Goal: Task Accomplishment & Management: Manage account settings

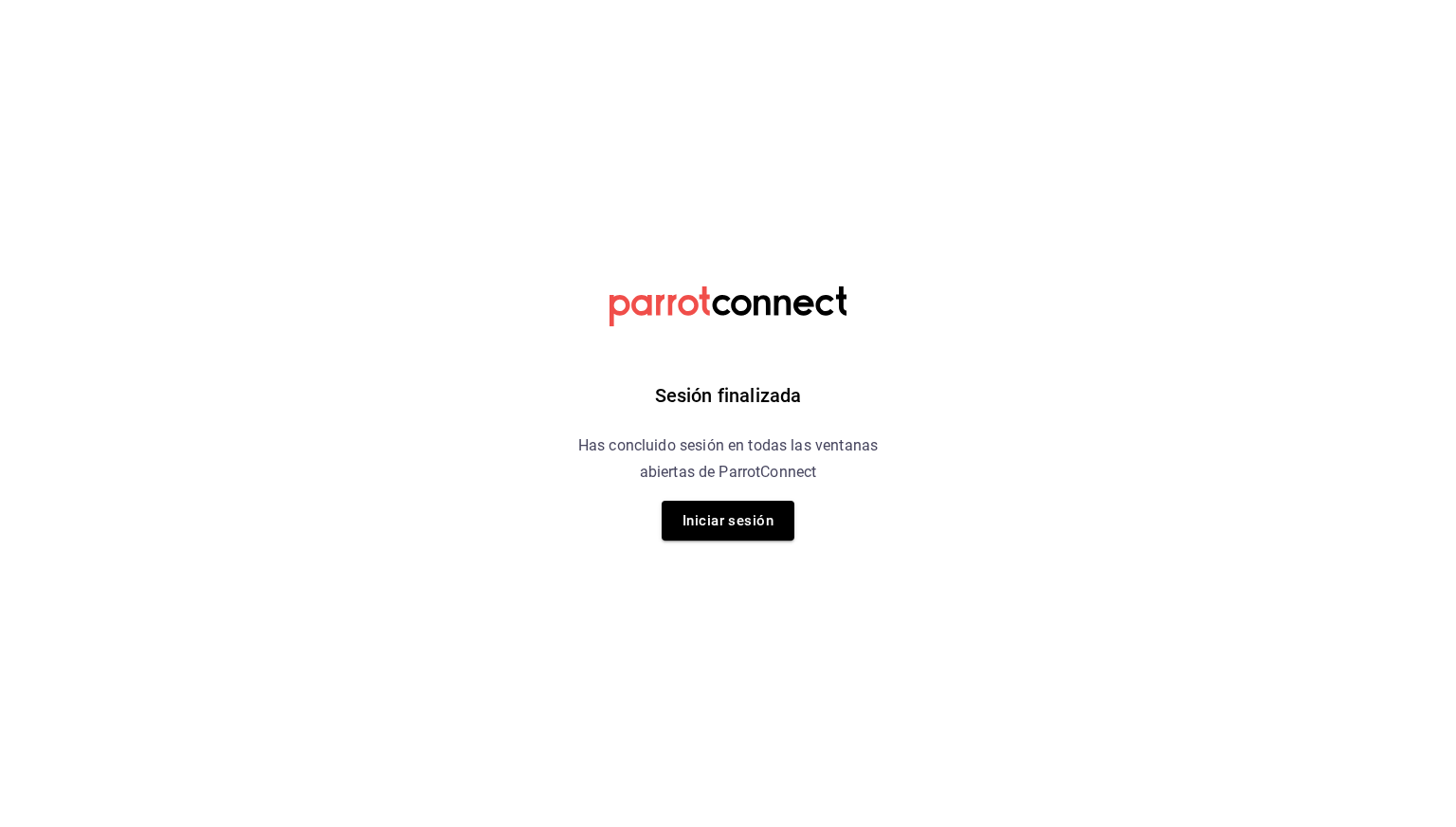
click at [718, 496] on div "Sesión finalizada Has concluido sesión en todas las ventanas abiertas de Parrot…" at bounding box center [728, 414] width 479 height 827
click at [717, 510] on button "Iniciar sesión" at bounding box center [728, 520] width 133 height 39
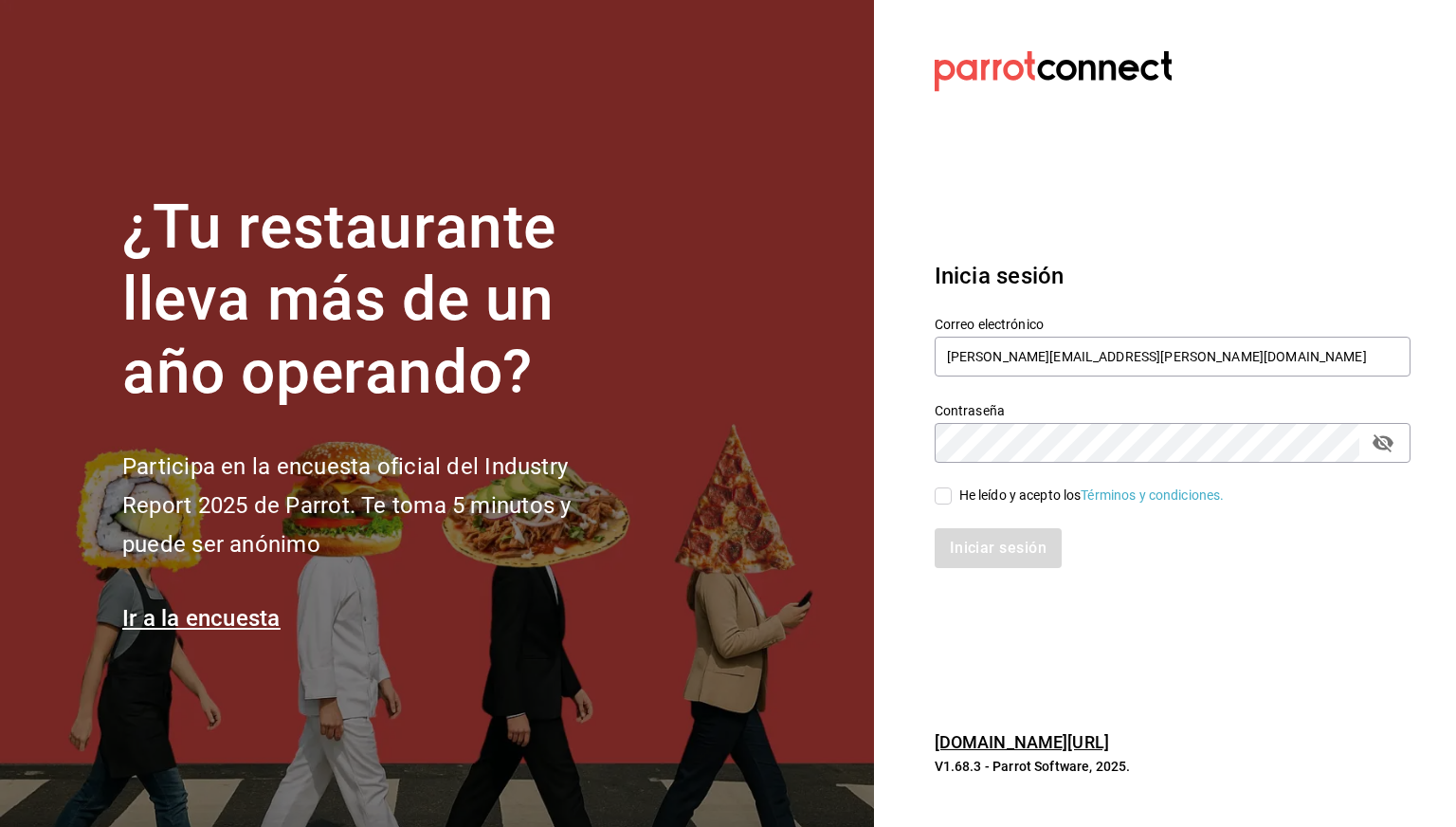
click at [989, 513] on div "Iniciar sesión" at bounding box center [1161, 537] width 499 height 63
click at [984, 509] on div "Iniciar sesión" at bounding box center [1161, 537] width 499 height 63
click at [982, 502] on div "He leído y acepto los Términos y condiciones." at bounding box center [1092, 495] width 265 height 20
click at [951, 502] on input "He leído y acepto los Términos y condiciones." at bounding box center [943, 496] width 17 height 17
checkbox input "true"
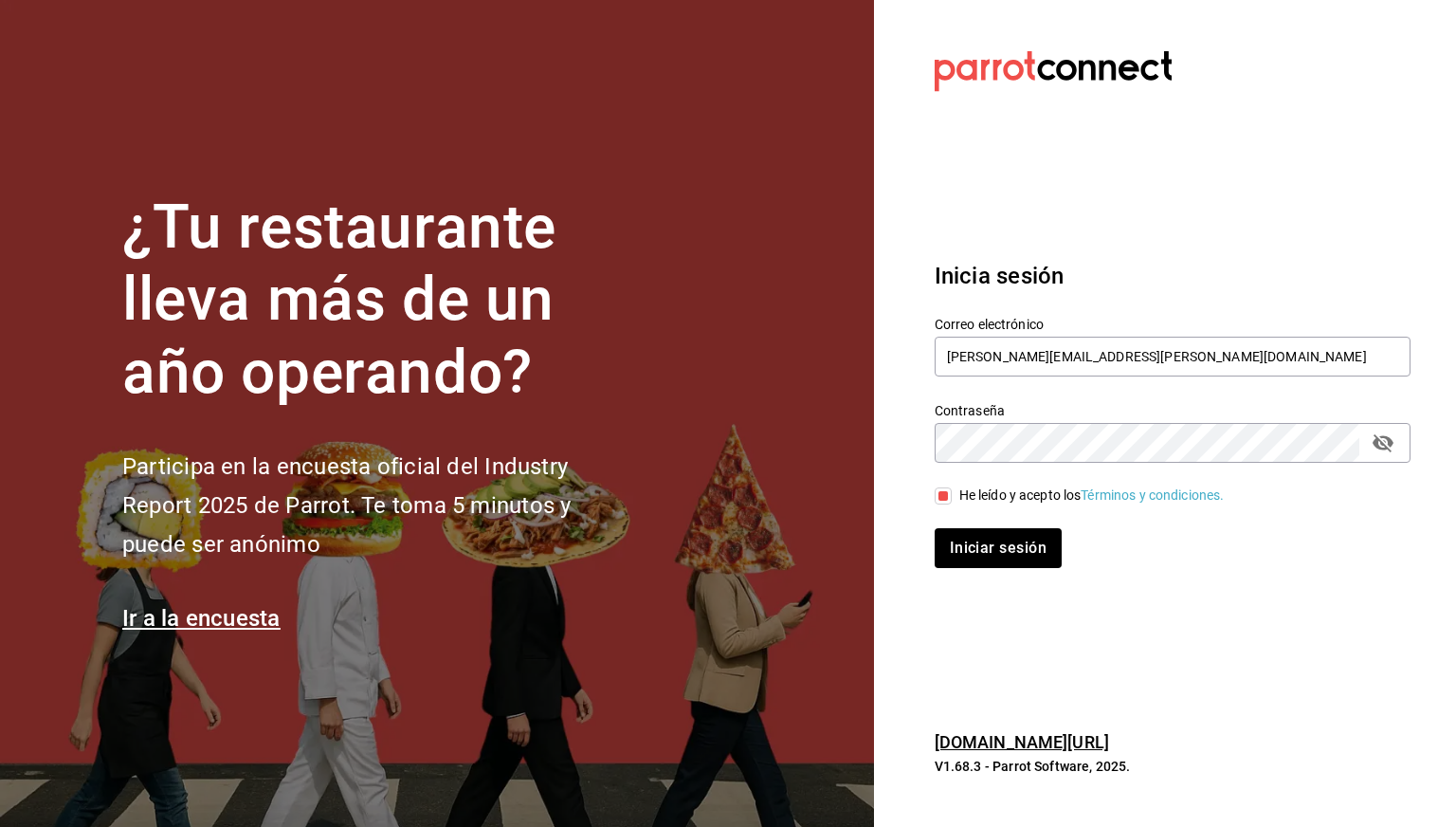
click at [982, 522] on div "Iniciar sesión" at bounding box center [1161, 537] width 499 height 63
click at [979, 547] on button "Iniciar sesión" at bounding box center [999, 547] width 129 height 39
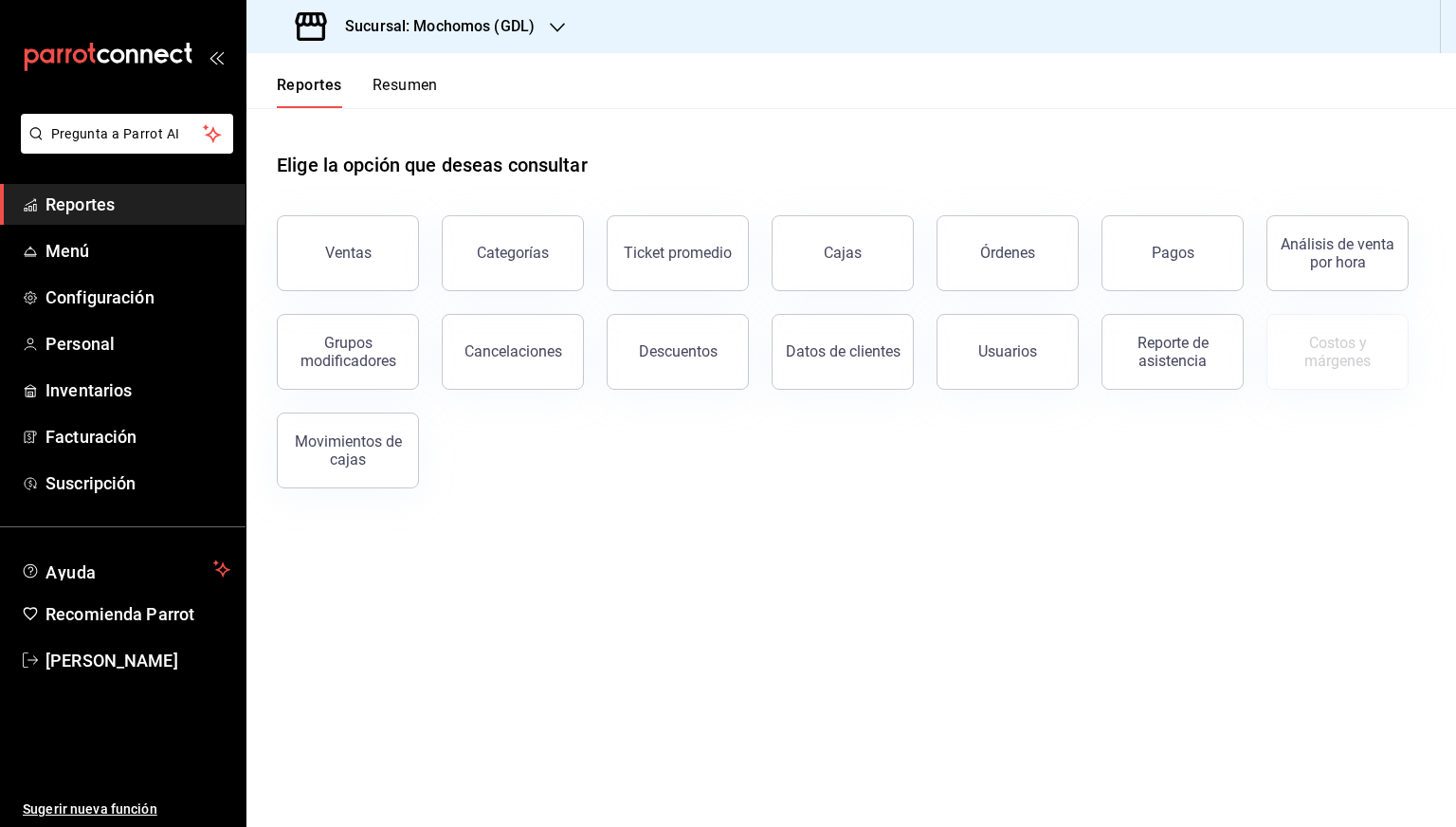
click at [477, 16] on h3 "Sucursal: Mochomos (GDL)" at bounding box center [432, 27] width 205 height 23
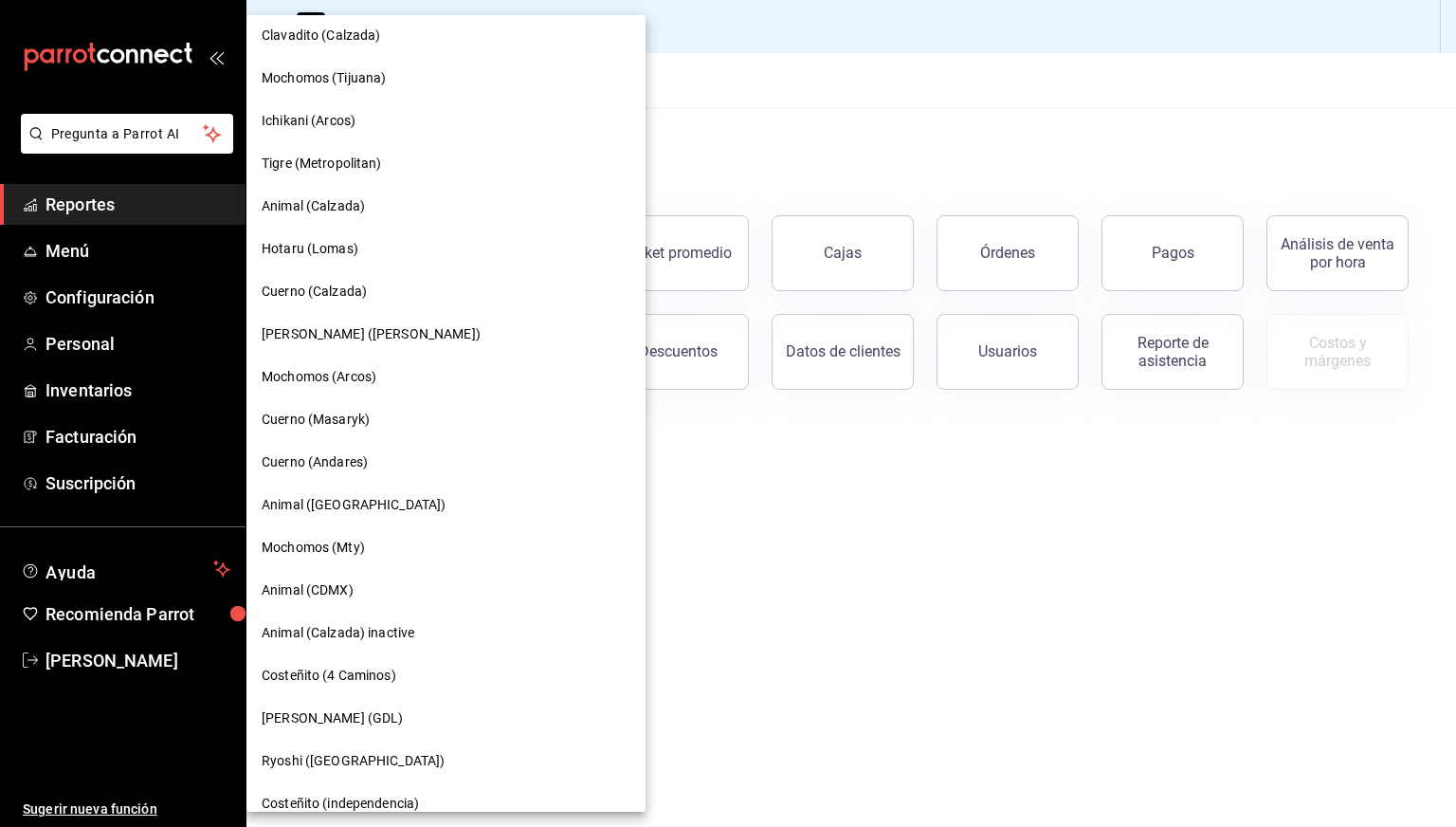
scroll to position [316, 0]
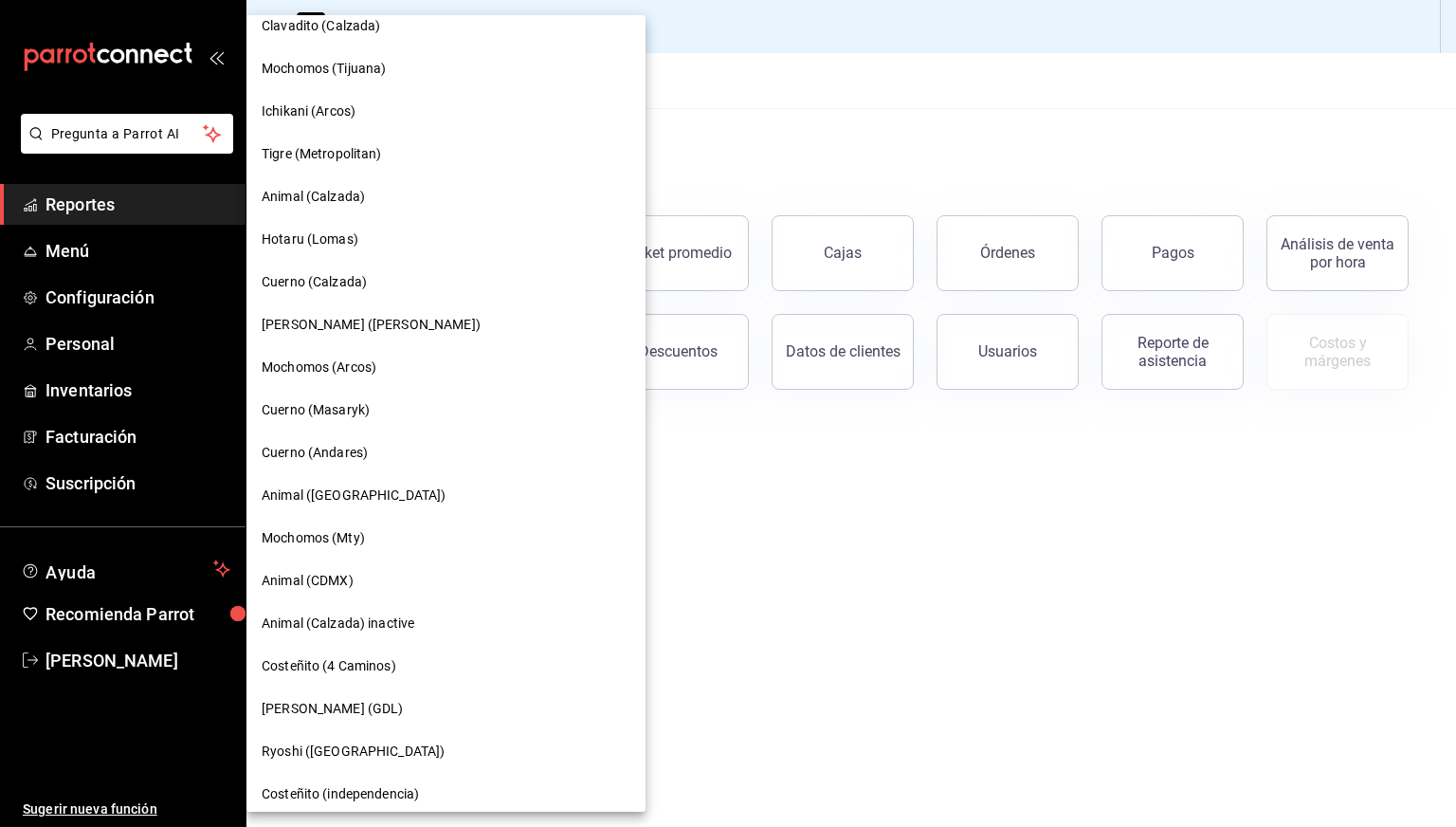
click at [330, 567] on div "Animal (CDMX)" at bounding box center [445, 581] width 399 height 42
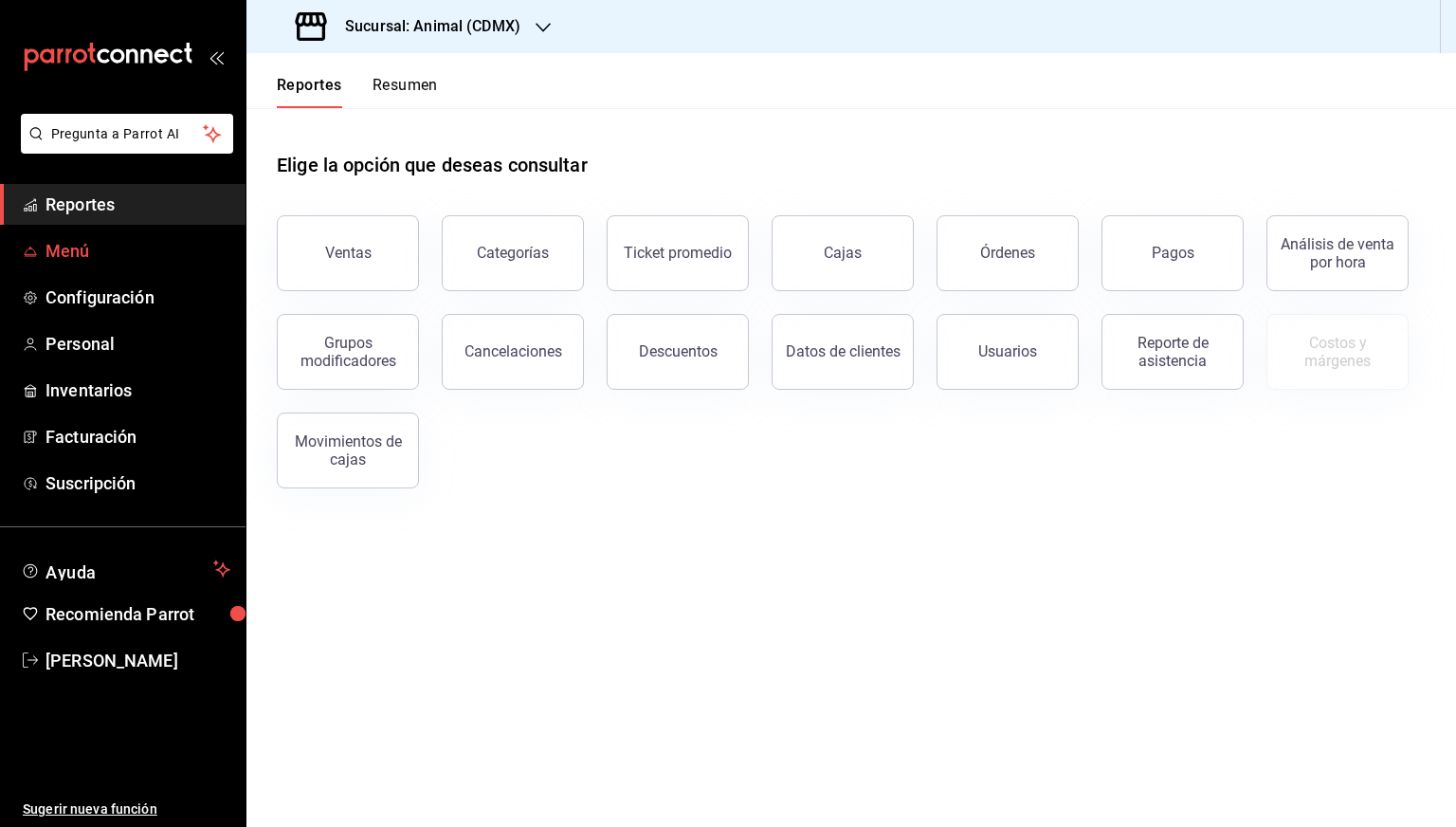
click at [90, 237] on link "Menú" at bounding box center [122, 251] width 245 height 40
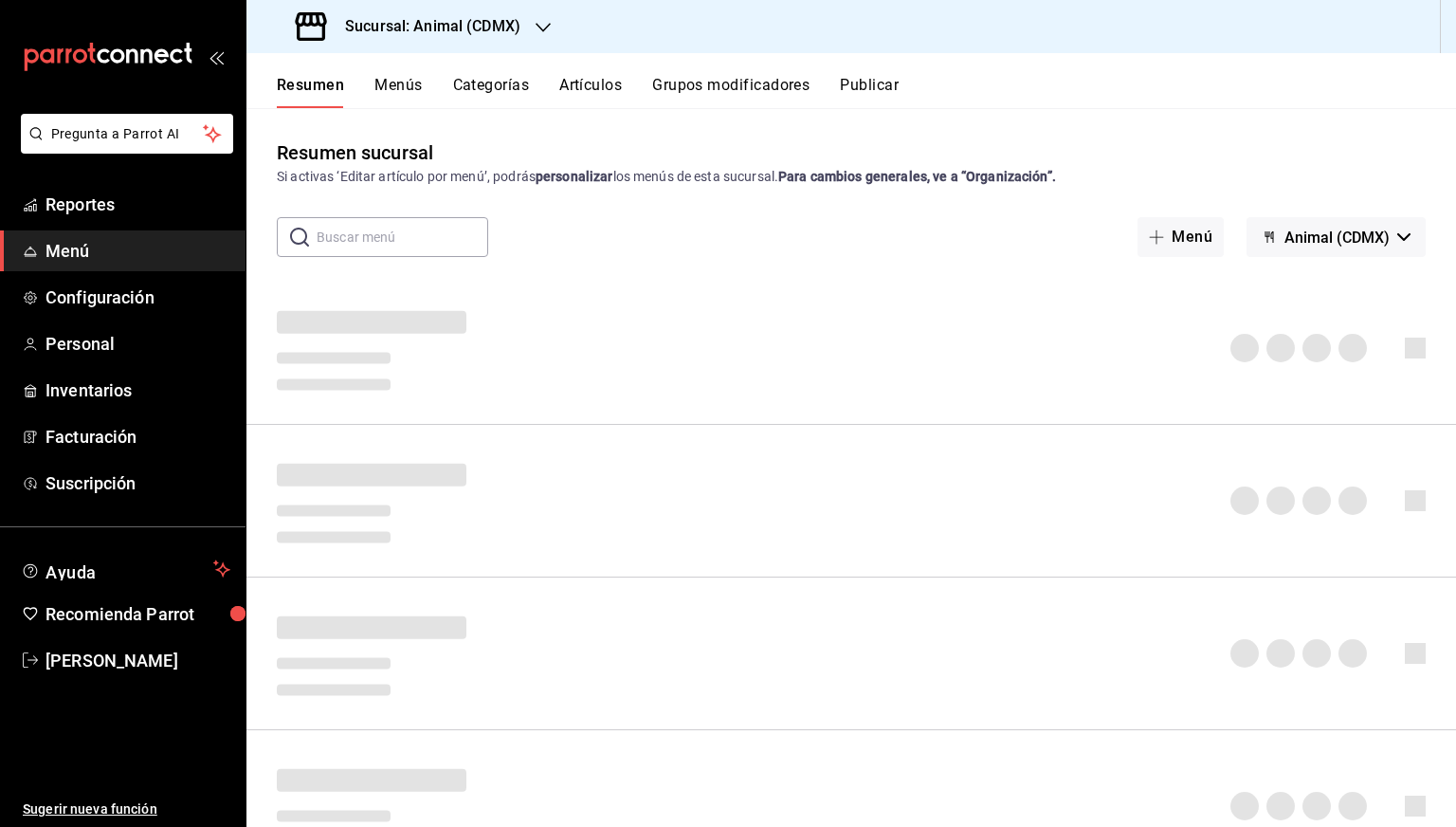
click at [587, 88] on button "Artículos" at bounding box center [590, 92] width 62 height 33
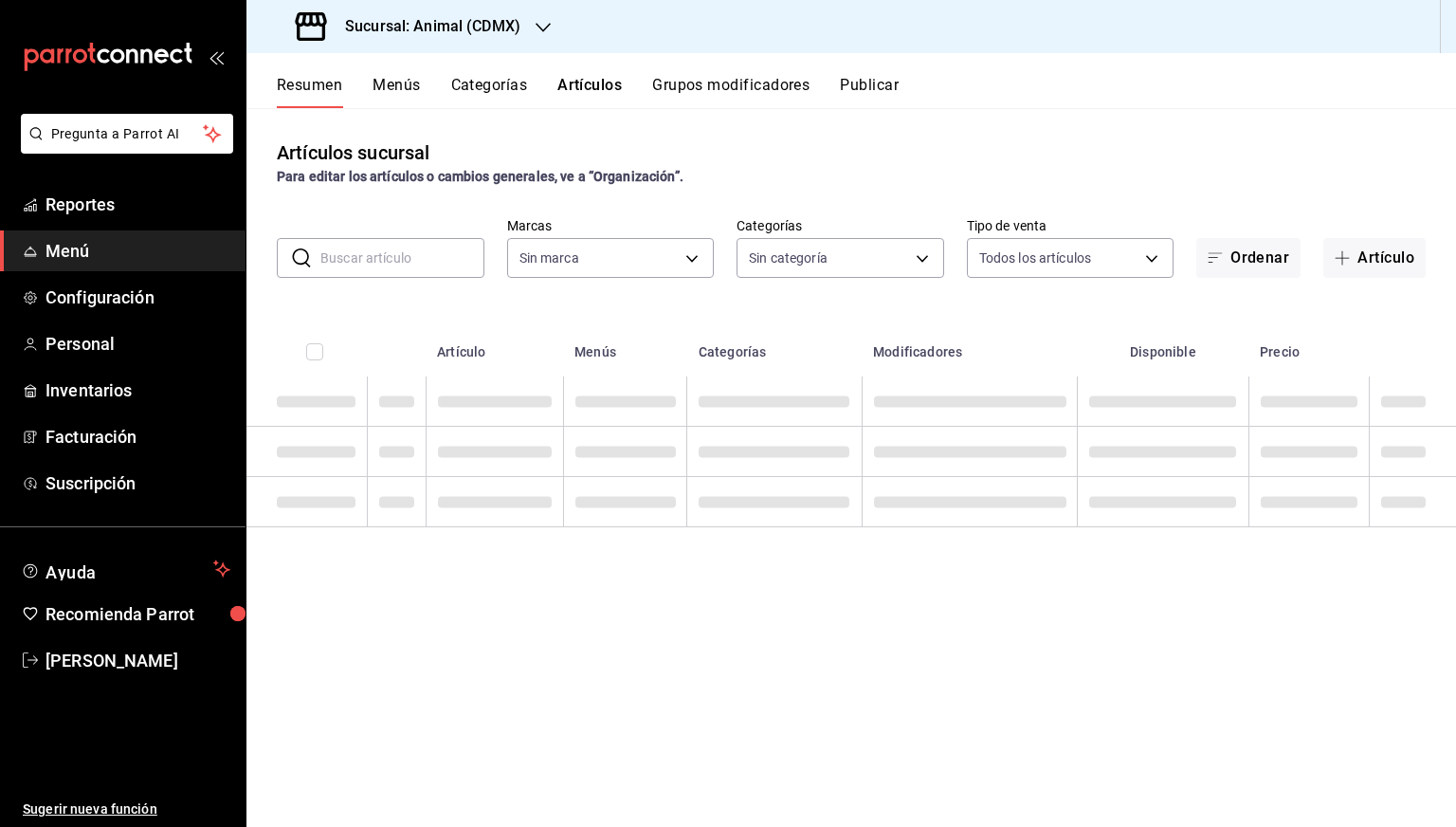
click at [390, 261] on input "text" at bounding box center [402, 257] width 164 height 38
type input "cb0f6aec-1481-4e37-861c-bab9b3a65b14"
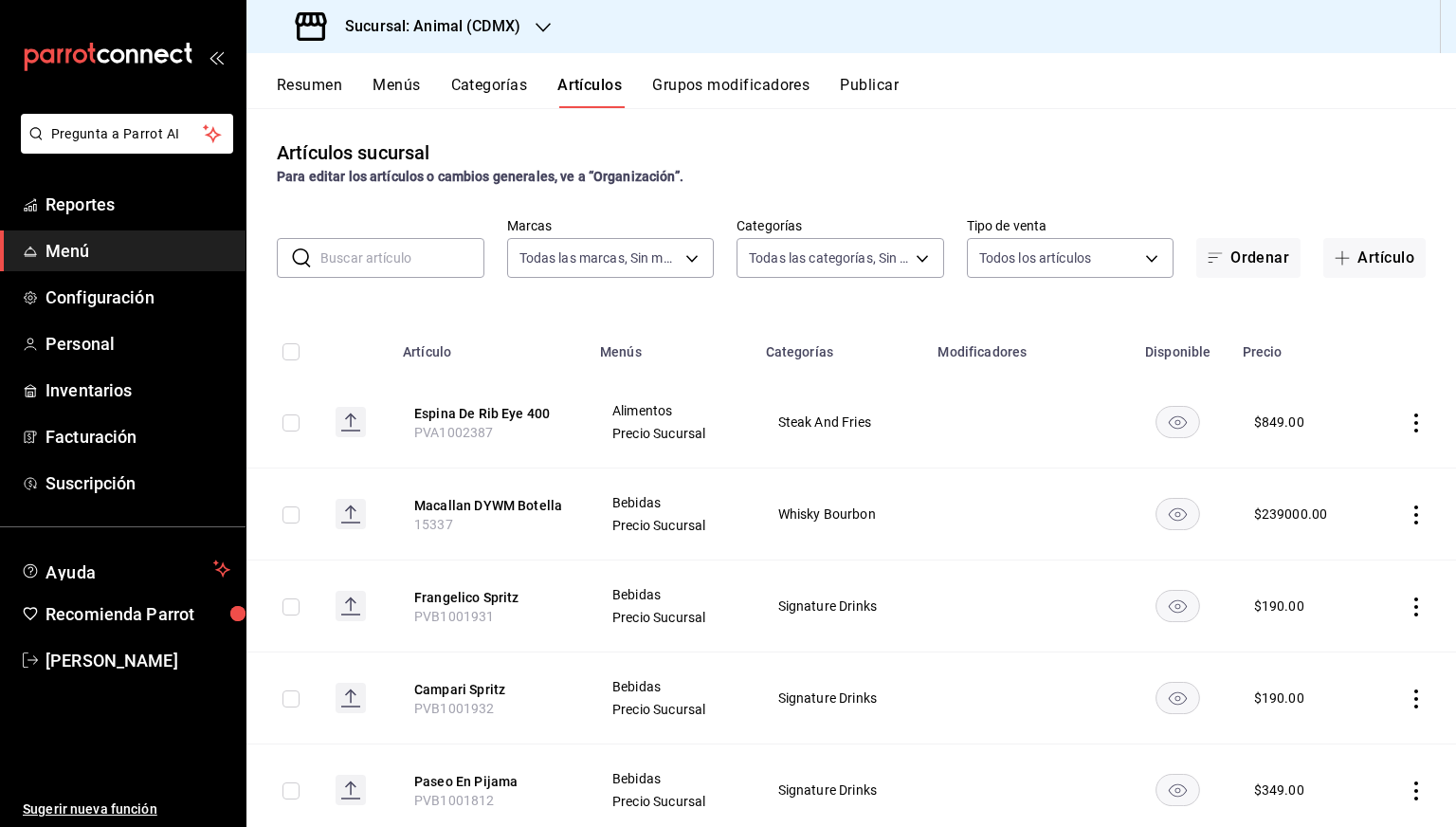
type input "281688af-6220-48ae-86b9-ca5e6f63eb3e,2ffeebaa-176c-4024-95f8-553ffecca8da,37769…"
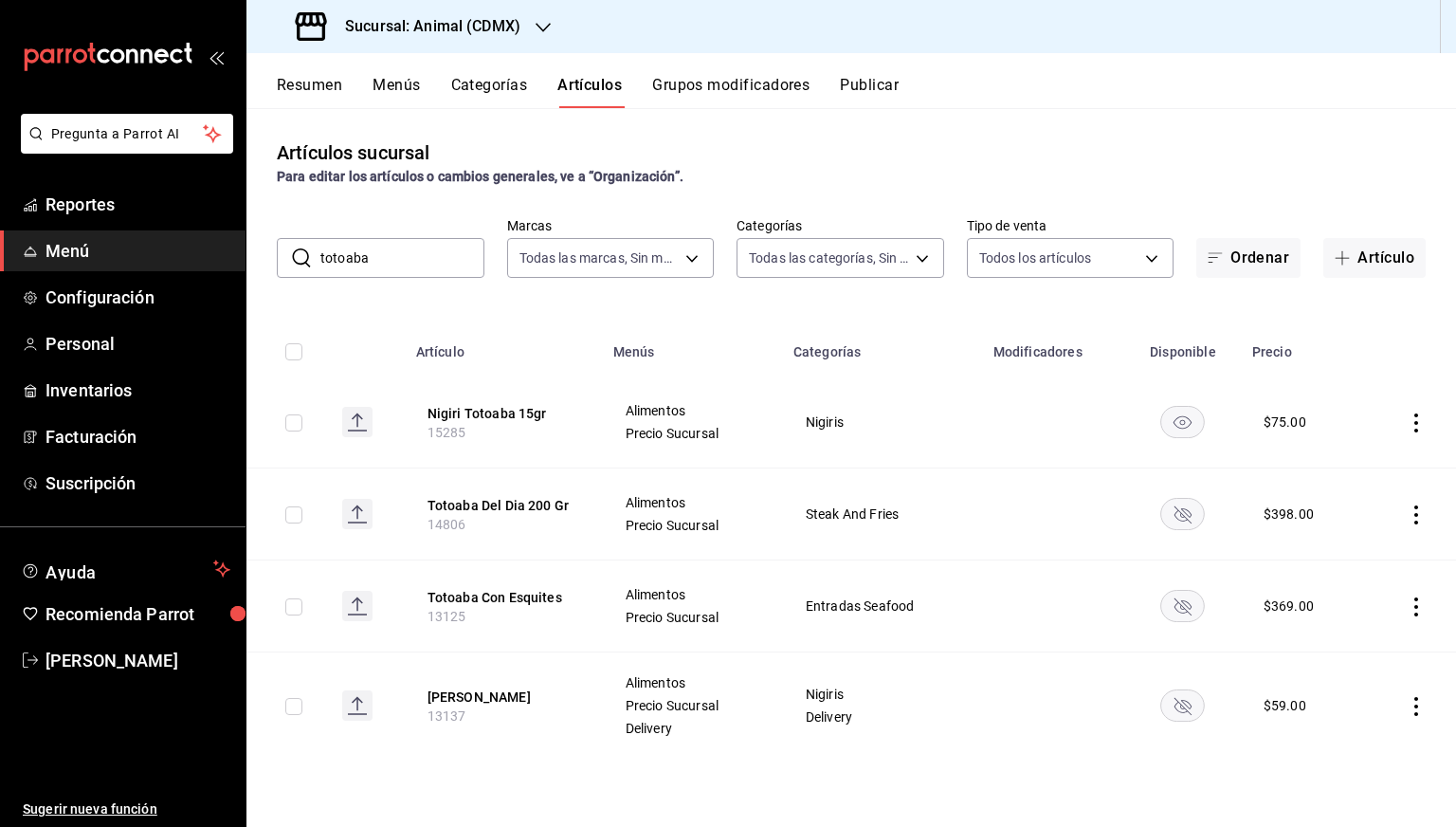
type input "totoaba"
click at [452, 13] on div "Sucursal: Animal (CDMX)" at bounding box center [409, 26] width 297 height 53
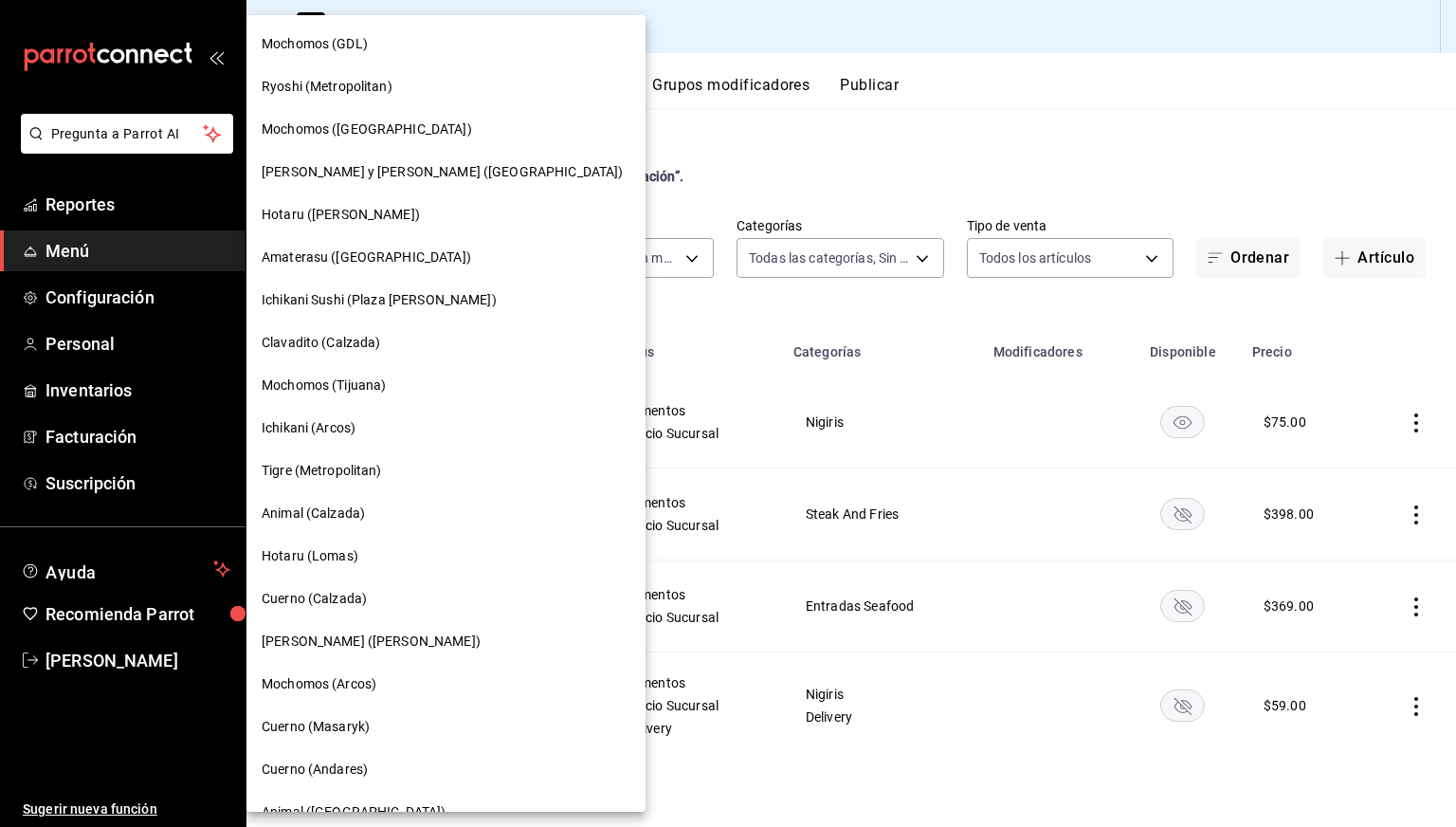
click at [333, 601] on span "Cuerno (Calzada)" at bounding box center [313, 598] width 105 height 20
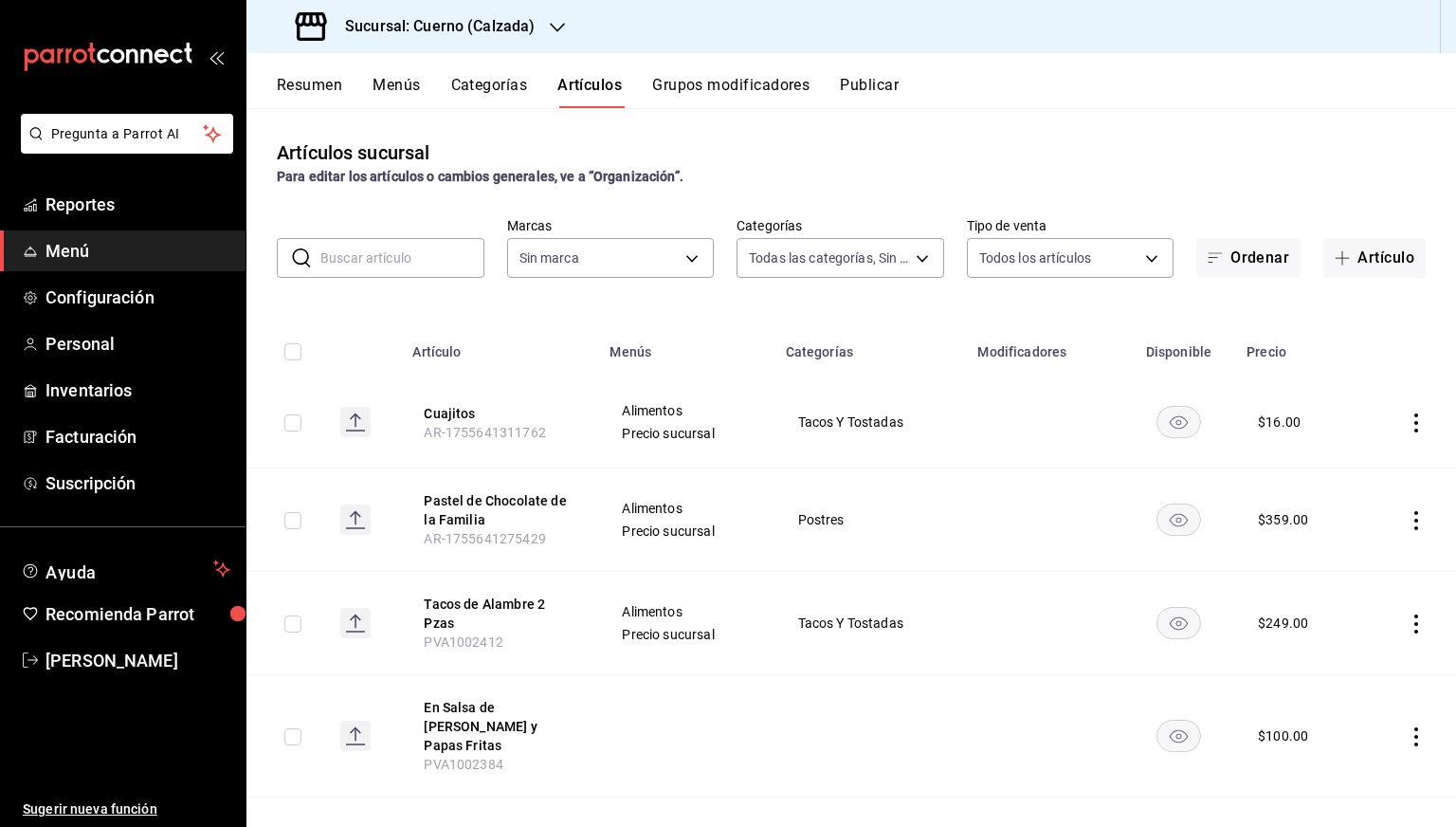
type input "560d4c35-d9fc-4089-91ff-402d238ea400,302845cf-2d1c-4fb1-9d9e-8d4a14396fbe,26243…"
type input "b7ae777b-2dfc-42e0-9650-6cefdf37a424,c000f1c0-fb9f-4016-8e6a-f0d1e83e893d"
click at [427, 251] on input "text" at bounding box center [402, 257] width 164 height 38
click at [1406, 512] on icon "actions" at bounding box center [1416, 520] width 19 height 19
click at [1335, 556] on span "Editar" at bounding box center [1345, 564] width 49 height 20
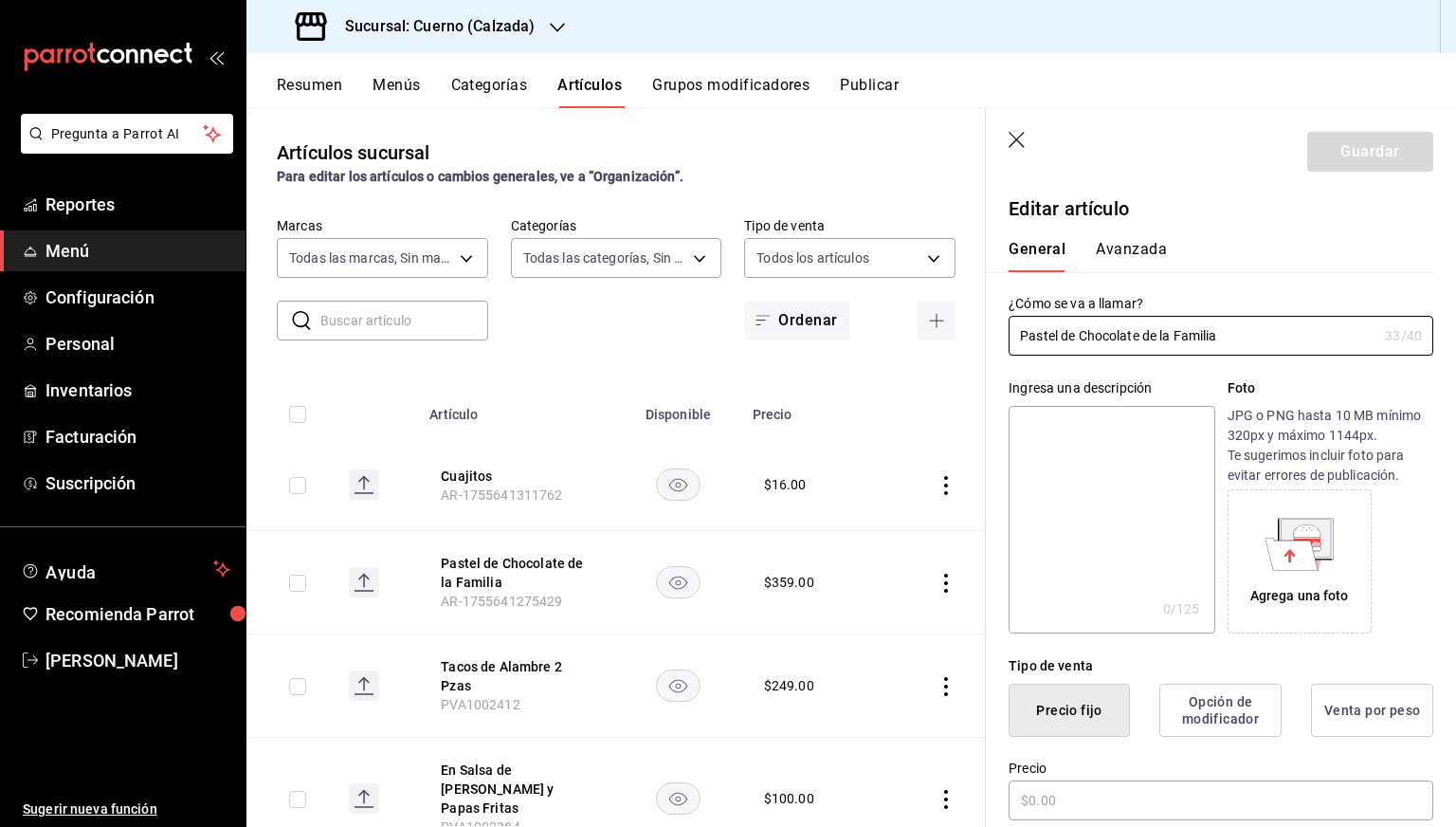
type input "$359.00"
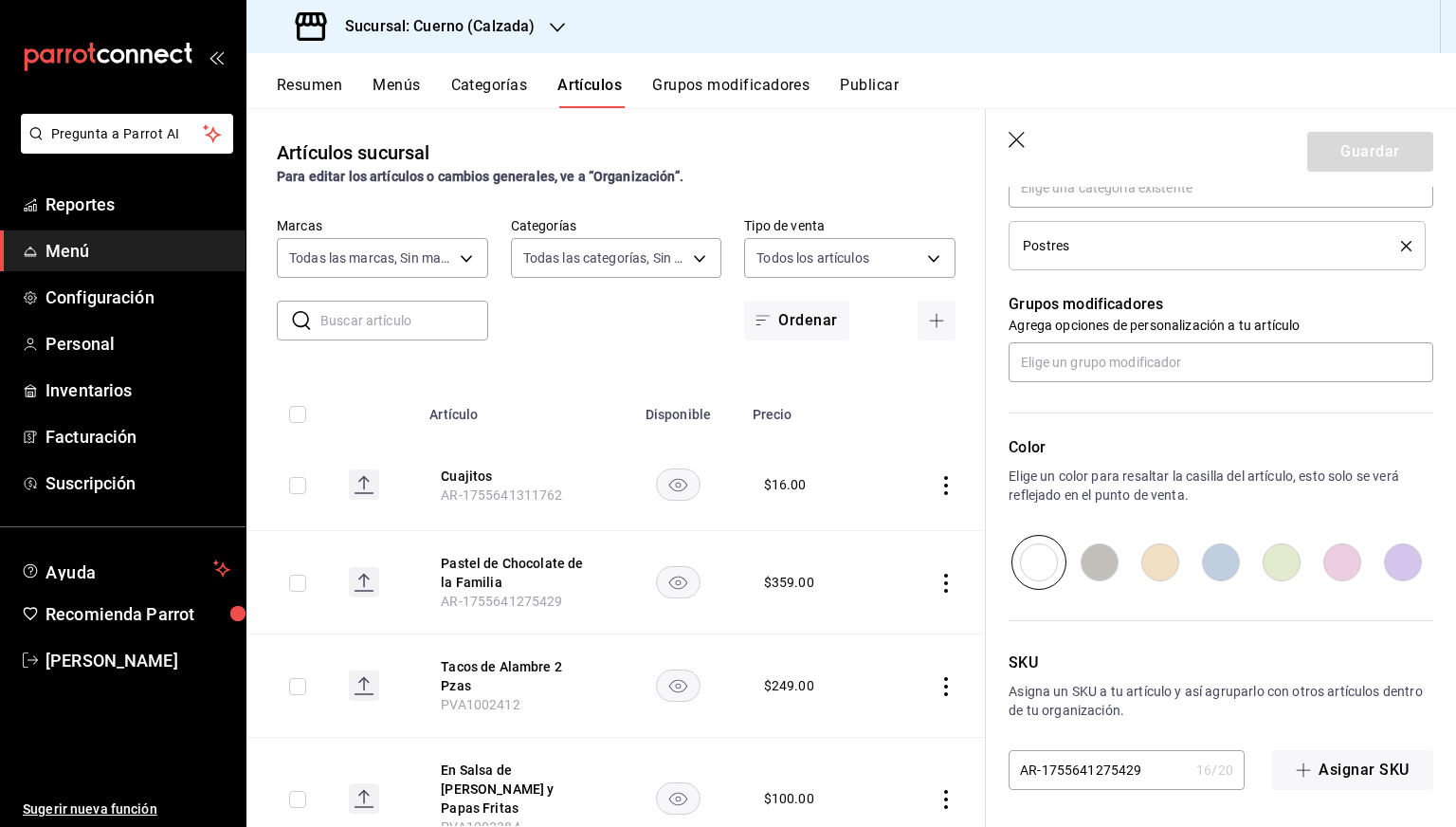
click at [1129, 759] on input "AR-1755641275429" at bounding box center [1098, 769] width 180 height 38
paste input "PVA1002422"
click at [1129, 759] on input "PVA1002422" at bounding box center [1098, 769] width 180 height 38
type input "PVA1002422"
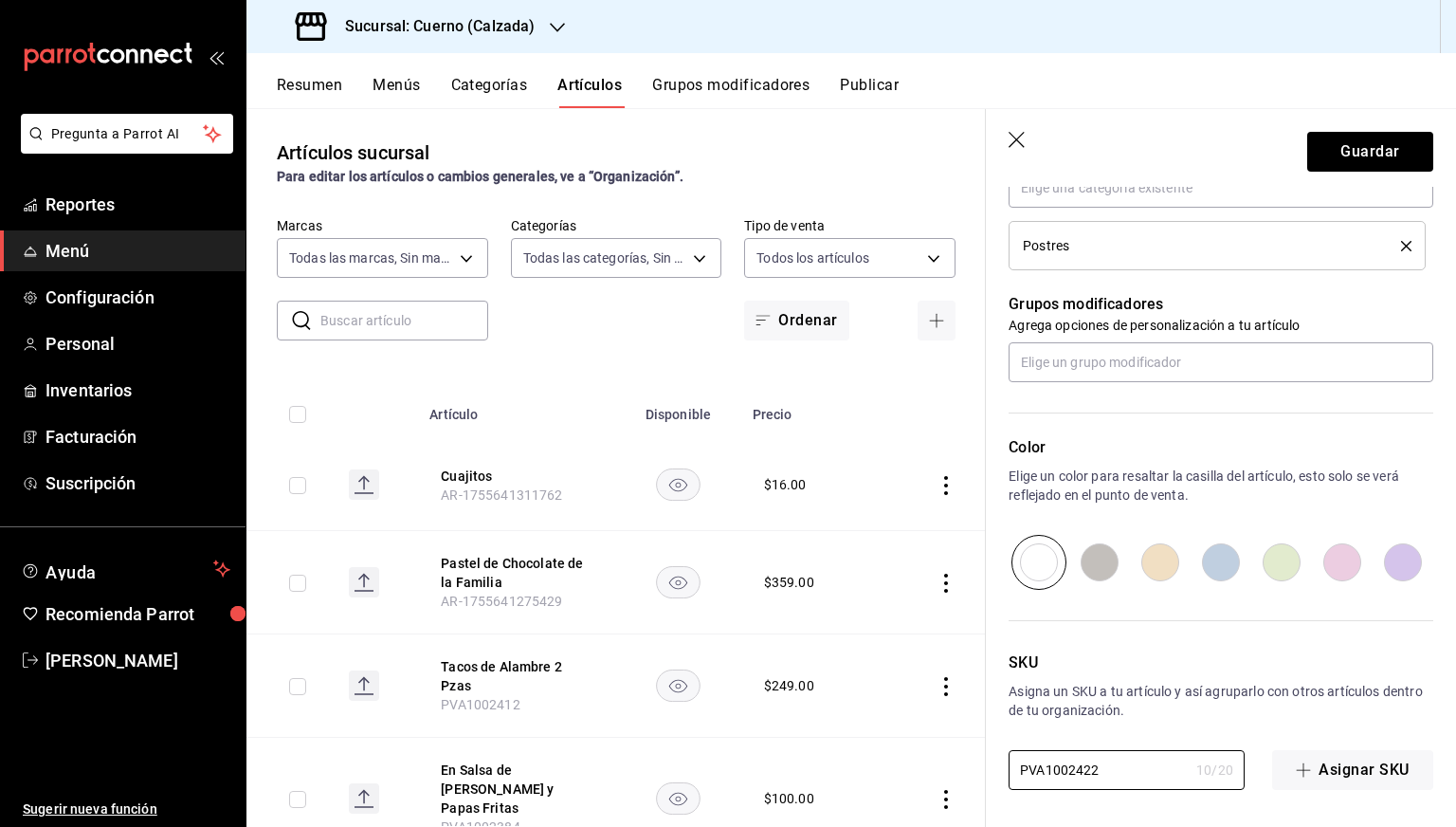
click at [1361, 127] on header "Guardar" at bounding box center [1221, 147] width 470 height 78
click at [1355, 144] on button "Guardar" at bounding box center [1370, 151] width 126 height 39
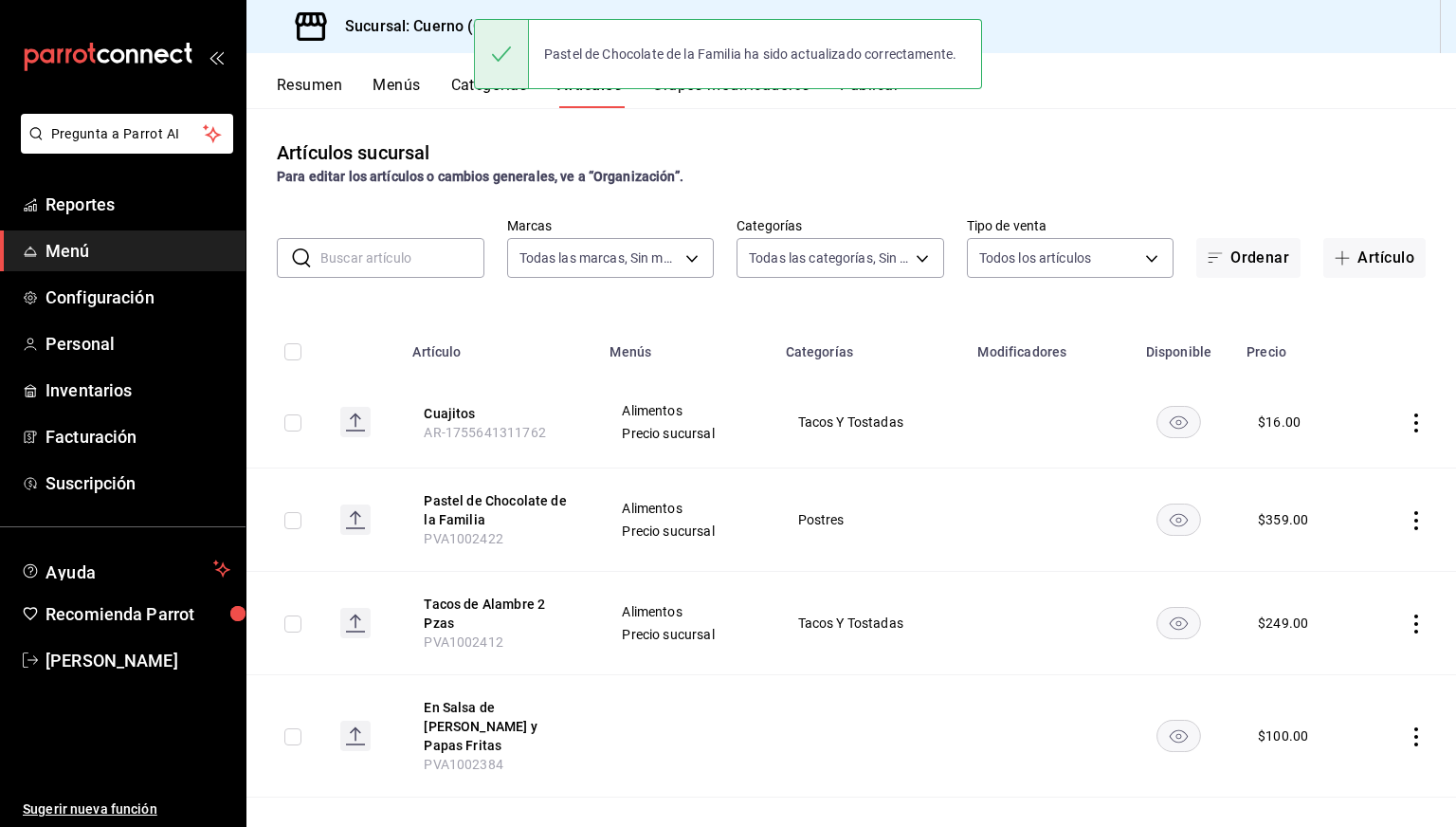
click at [1406, 423] on icon "actions" at bounding box center [1416, 423] width 19 height 19
click at [1334, 457] on span "Editar" at bounding box center [1345, 466] width 49 height 20
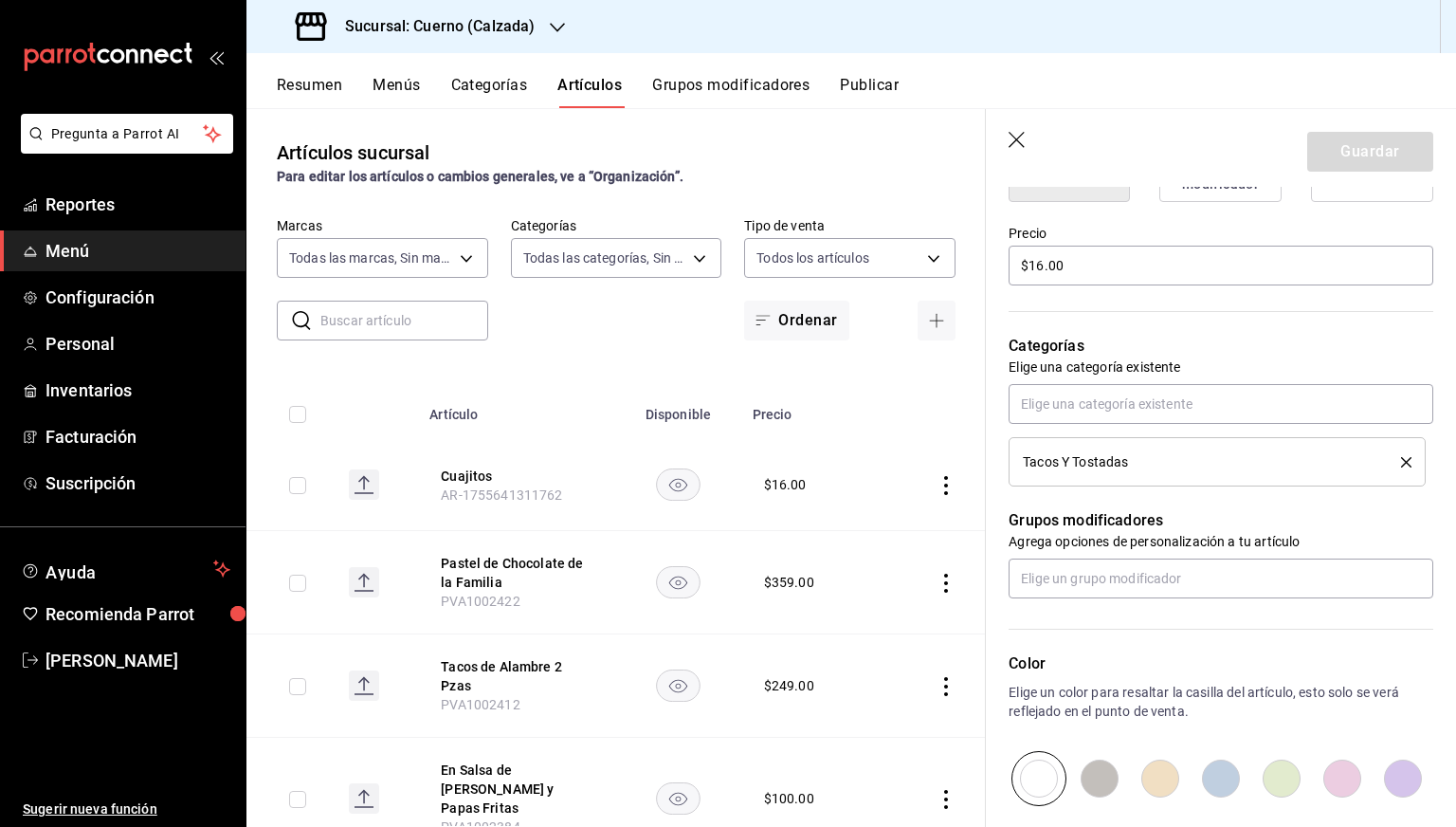
scroll to position [751, 0]
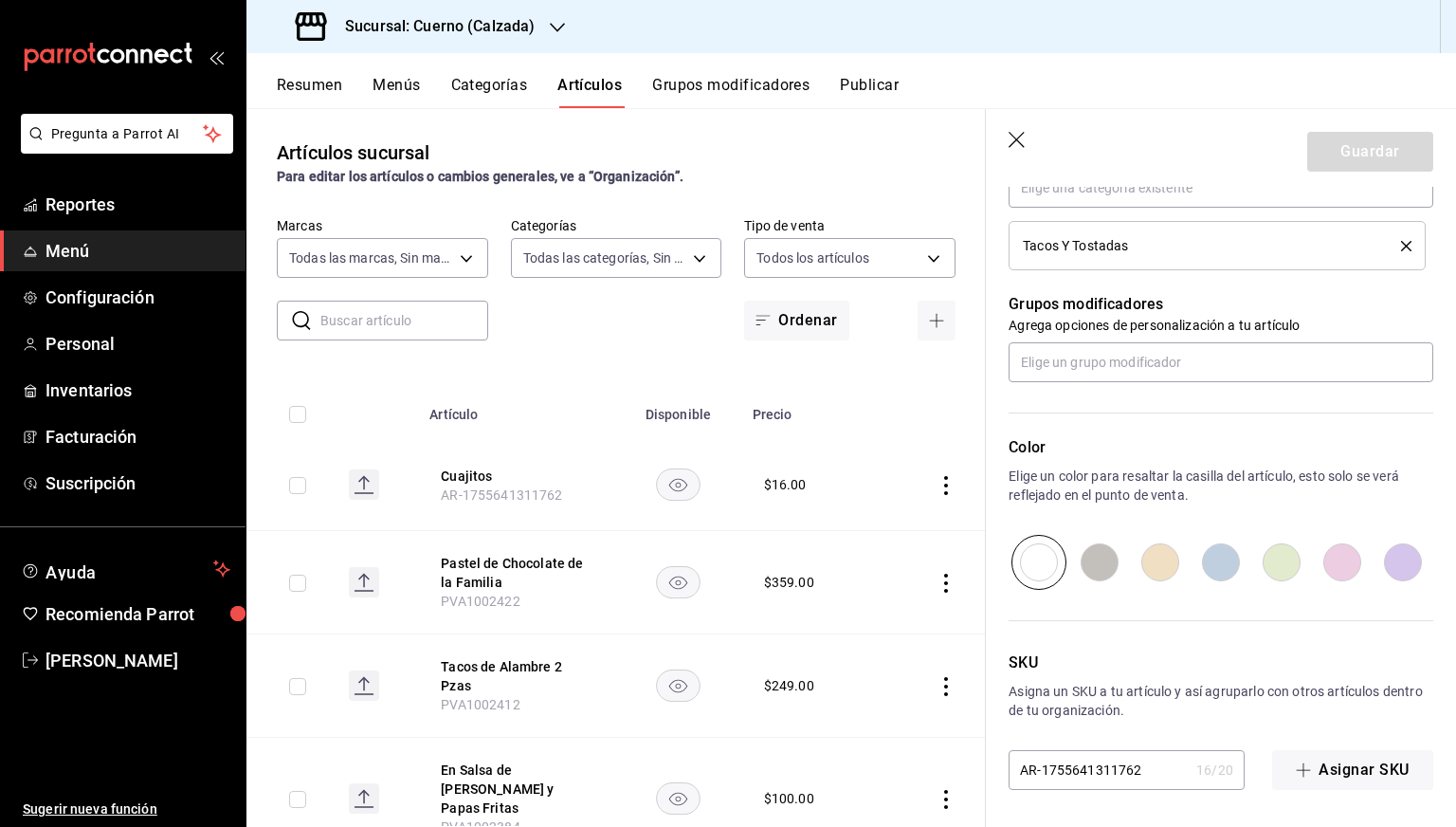
click at [1071, 761] on input "AR-1755641311762" at bounding box center [1098, 769] width 180 height 38
paste input "PVA1002423"
click at [1071, 761] on input "PVA1002423" at bounding box center [1098, 769] width 180 height 38
type input "PVA1002423"
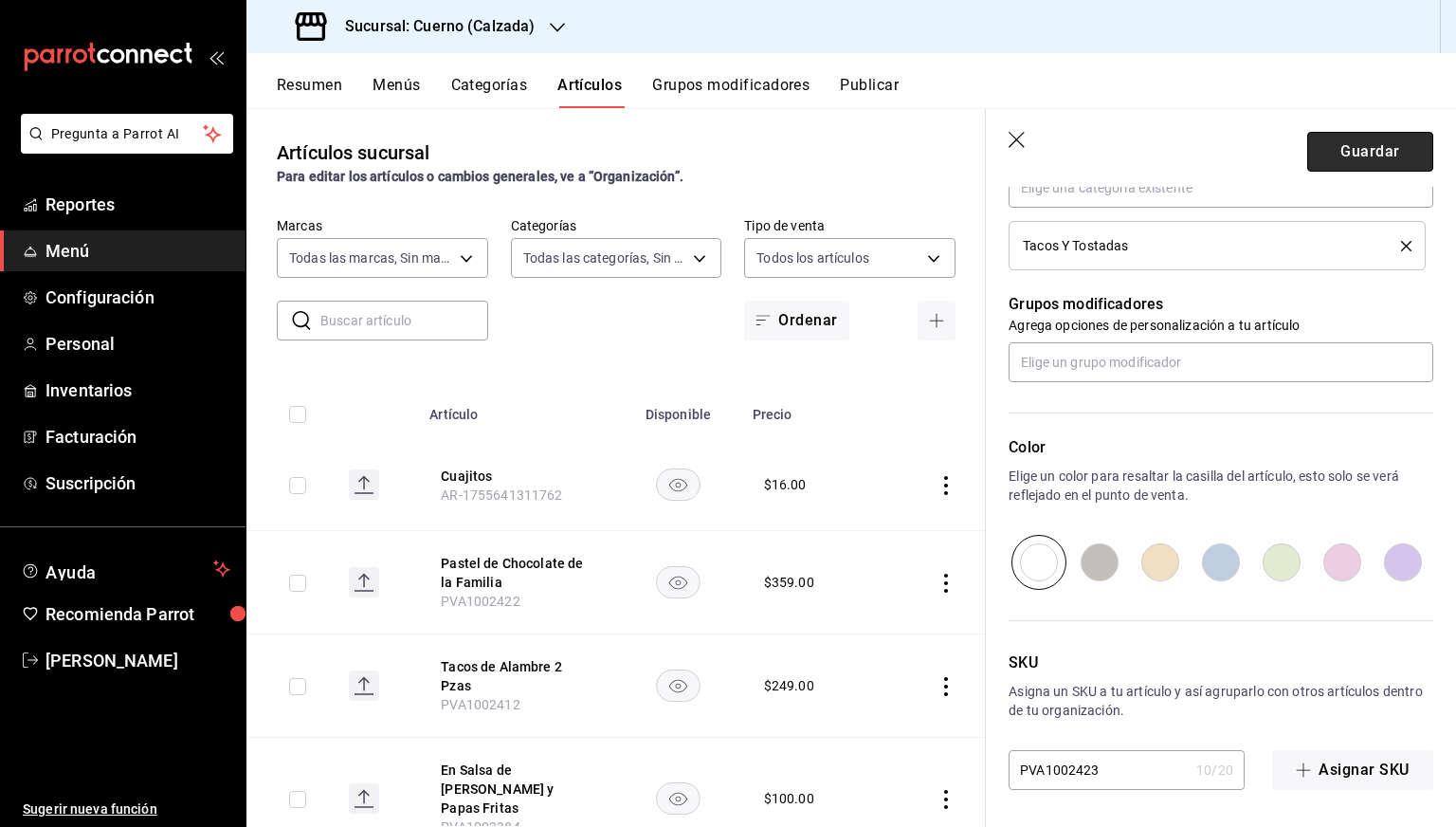
click at [1342, 152] on button "Guardar" at bounding box center [1370, 151] width 126 height 39
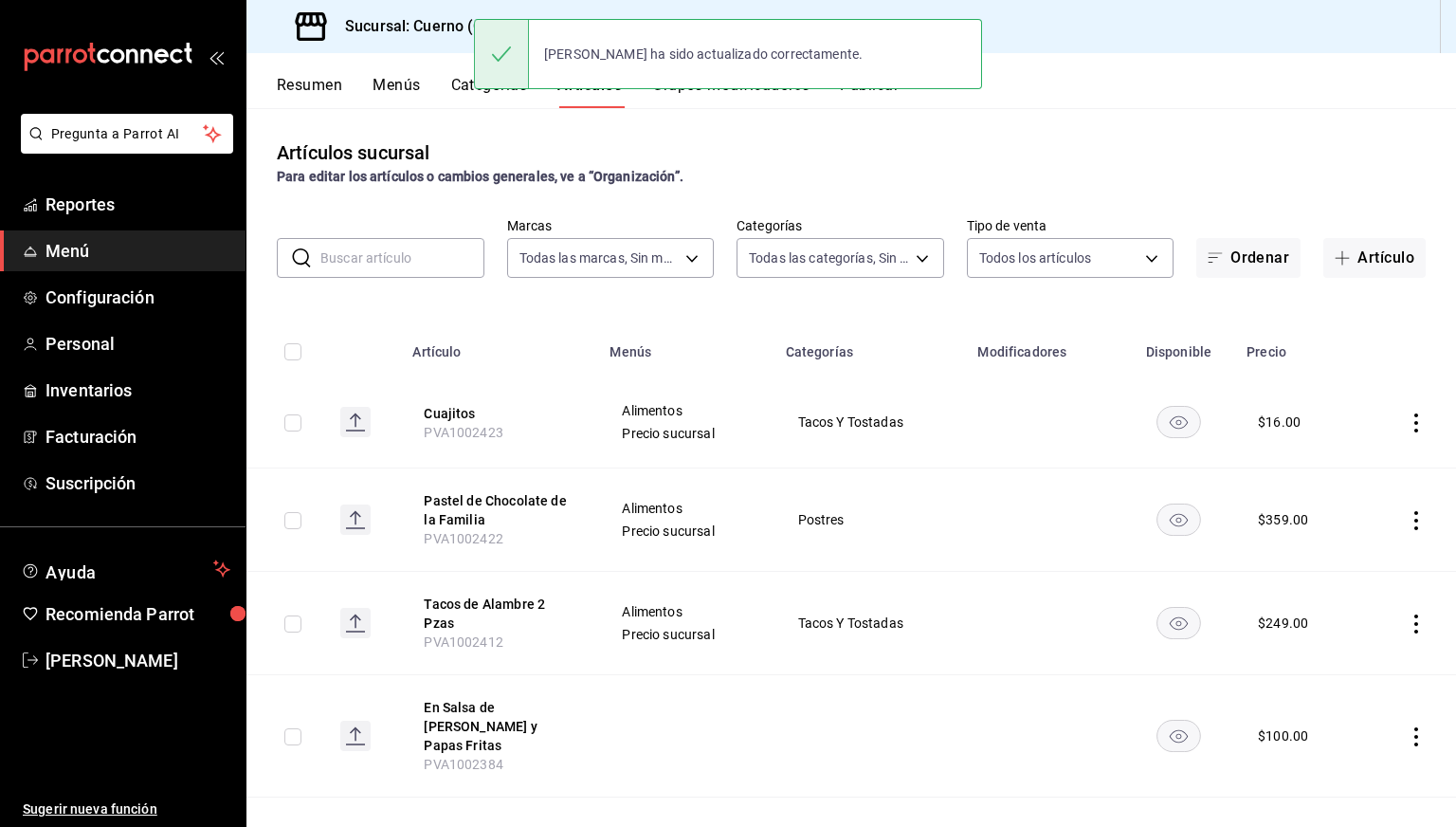
click at [288, 429] on input "checkbox" at bounding box center [293, 423] width 17 height 17
checkbox input "true"
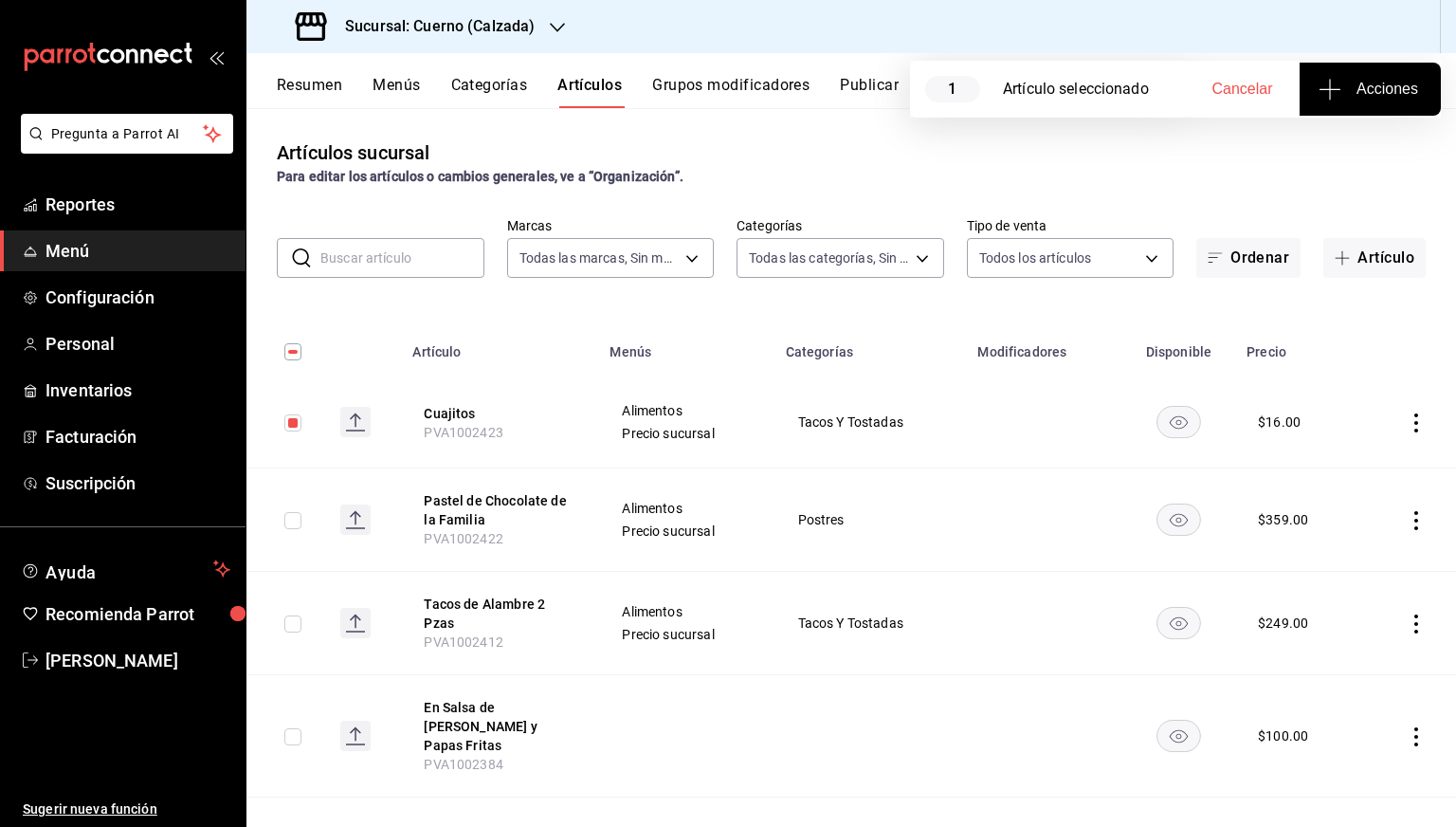
click at [294, 519] on input "checkbox" at bounding box center [293, 520] width 17 height 17
checkbox input "true"
click at [1357, 92] on span "Acciones" at bounding box center [1370, 89] width 96 height 23
click at [1338, 153] on span "Agregar tipo" at bounding box center [1370, 148] width 111 height 20
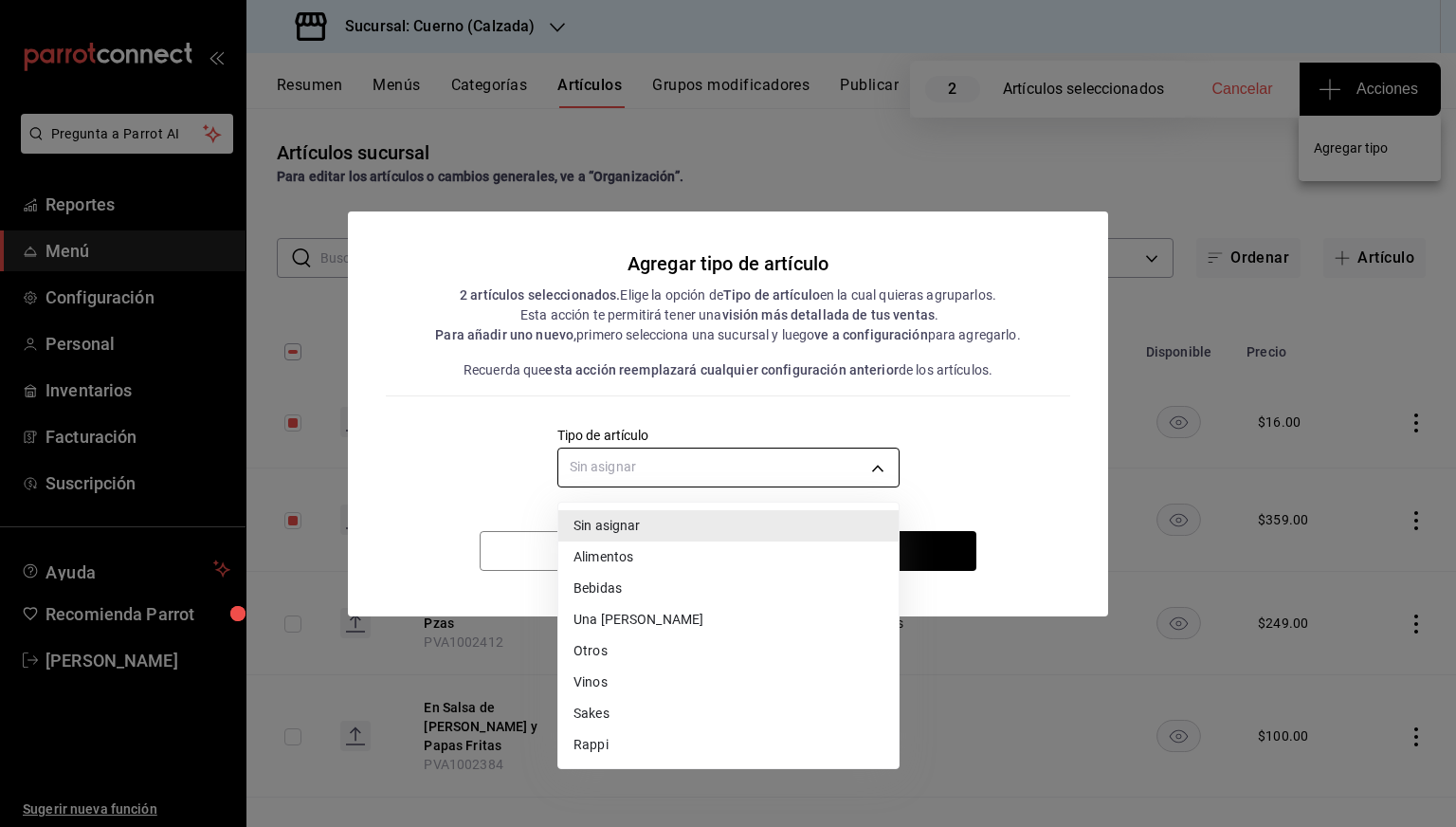
click at [831, 462] on body "Pregunta a Parrot AI Reportes Menú Configuración Personal Inventarios Facturaci…" at bounding box center [728, 414] width 1456 height 827
click at [650, 563] on li "Alimentos" at bounding box center [728, 557] width 340 height 32
type input "a9c5c5d7-09f7-4d61-88a6-a13d33eec0fd"
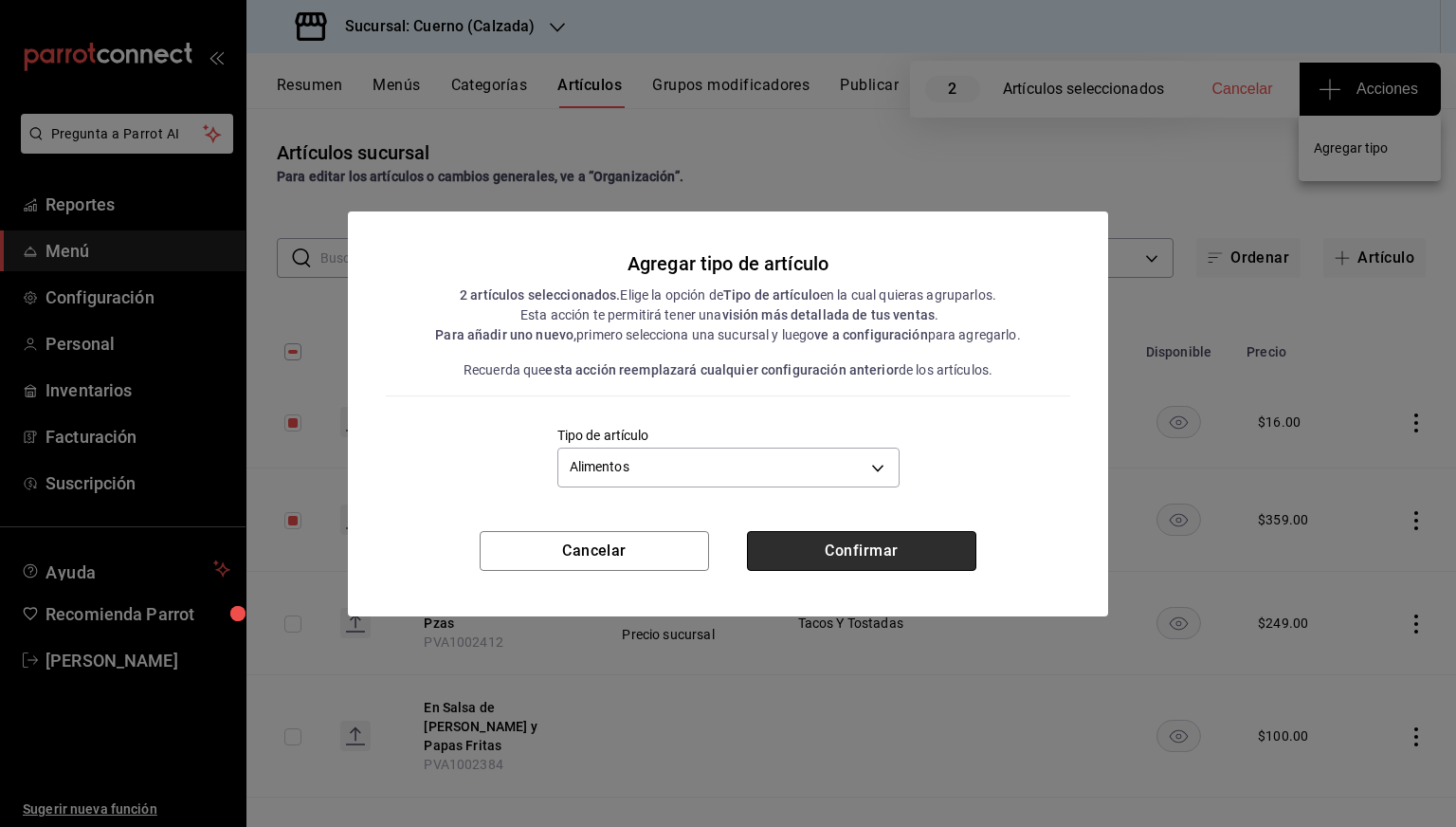
click at [846, 565] on button "Confirmar" at bounding box center [861, 550] width 230 height 39
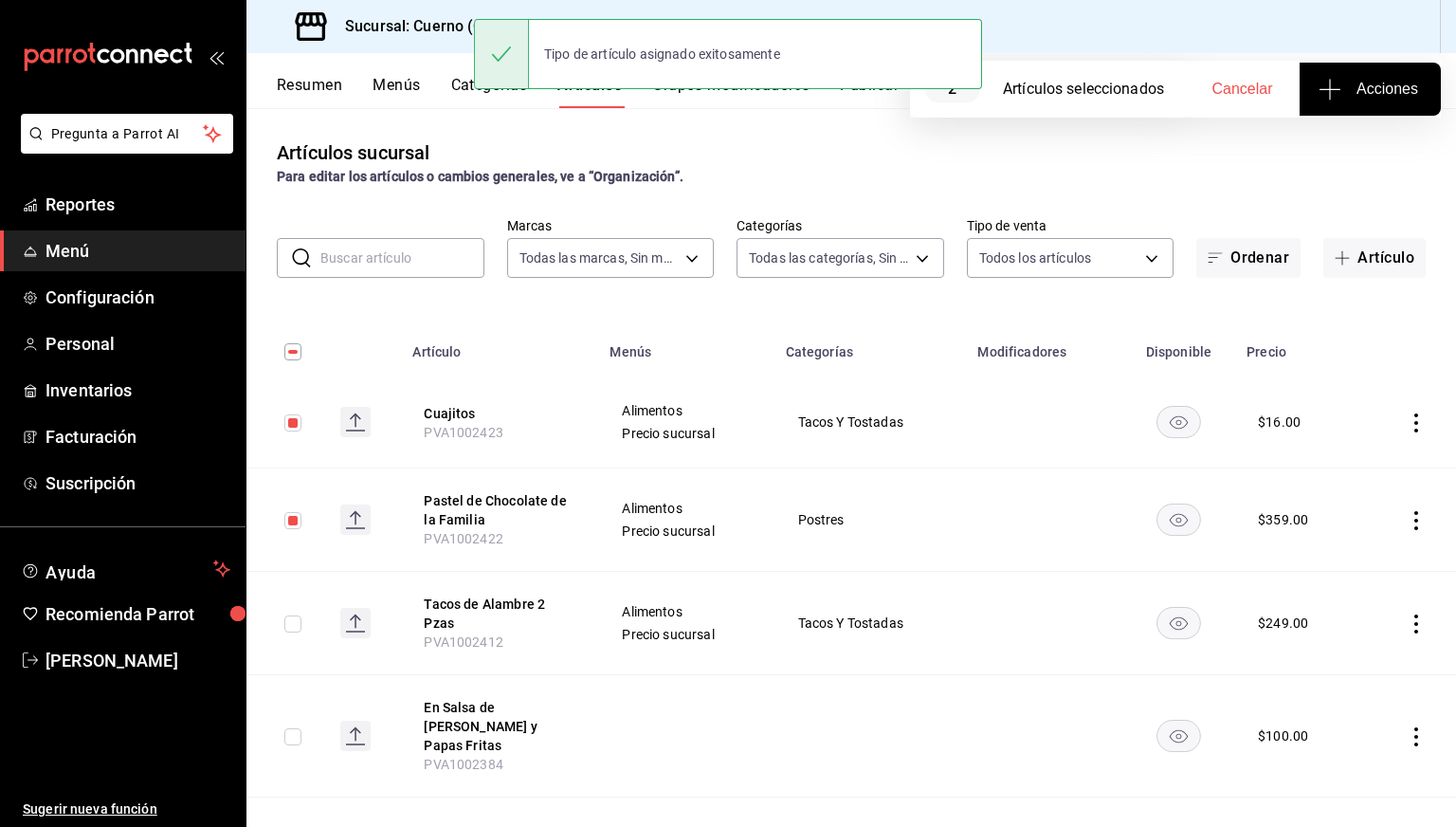
click at [300, 430] on input "checkbox" at bounding box center [293, 423] width 17 height 17
checkbox input "false"
click at [286, 494] on td at bounding box center [285, 519] width 79 height 103
click at [289, 514] on input "checkbox" at bounding box center [293, 520] width 17 height 17
checkbox input "false"
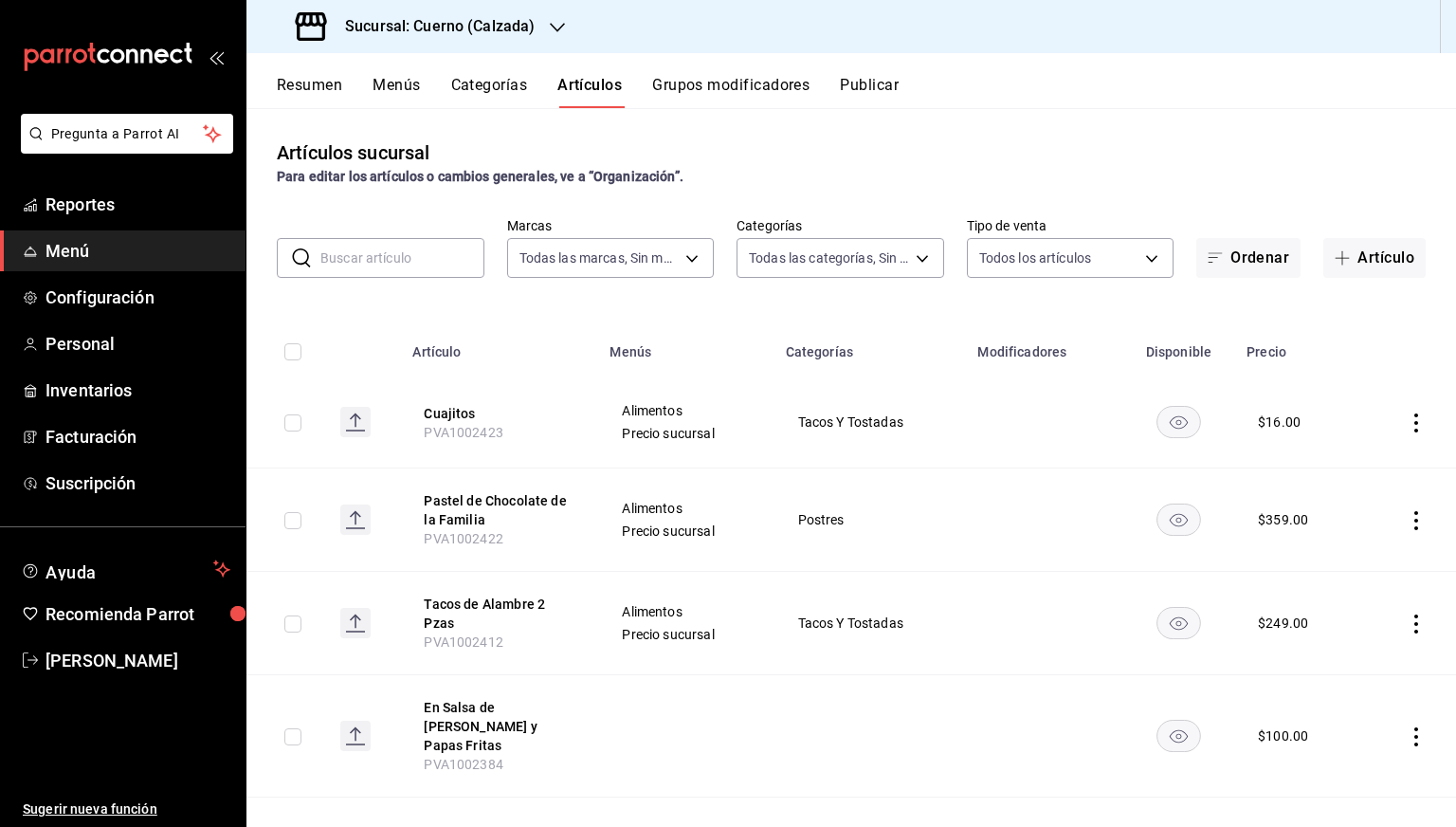
click at [455, 303] on div "Artículos sucursal Para editar los artículos o cambios generales, ve a “Organiz…" at bounding box center [851, 466] width 1209 height 717
click at [494, 24] on h3 "Sucursal: Cuerno (Calzada)" at bounding box center [432, 27] width 205 height 23
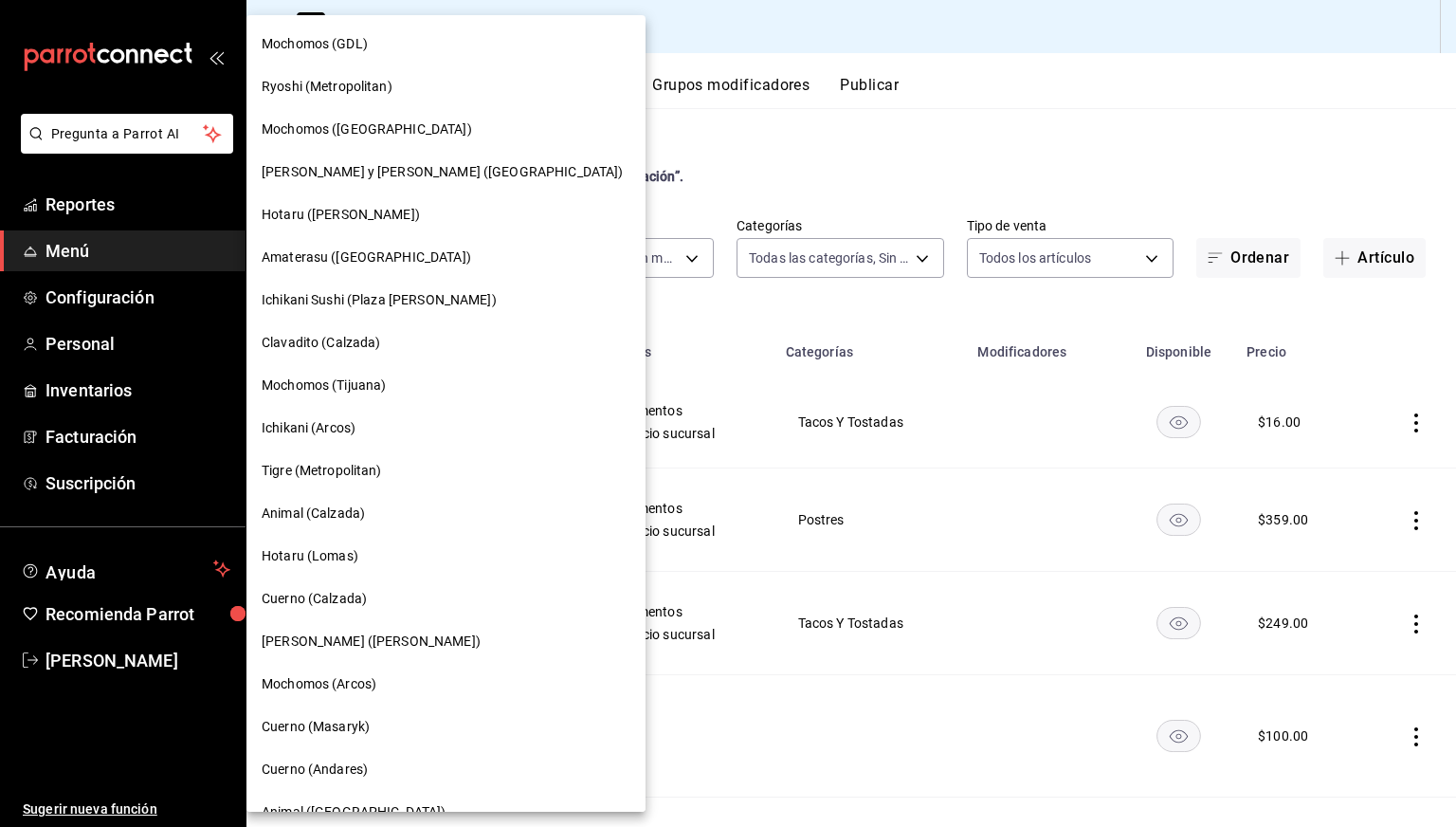
click at [360, 133] on span "Mochomos ([GEOGRAPHIC_DATA])" at bounding box center [366, 129] width 210 height 20
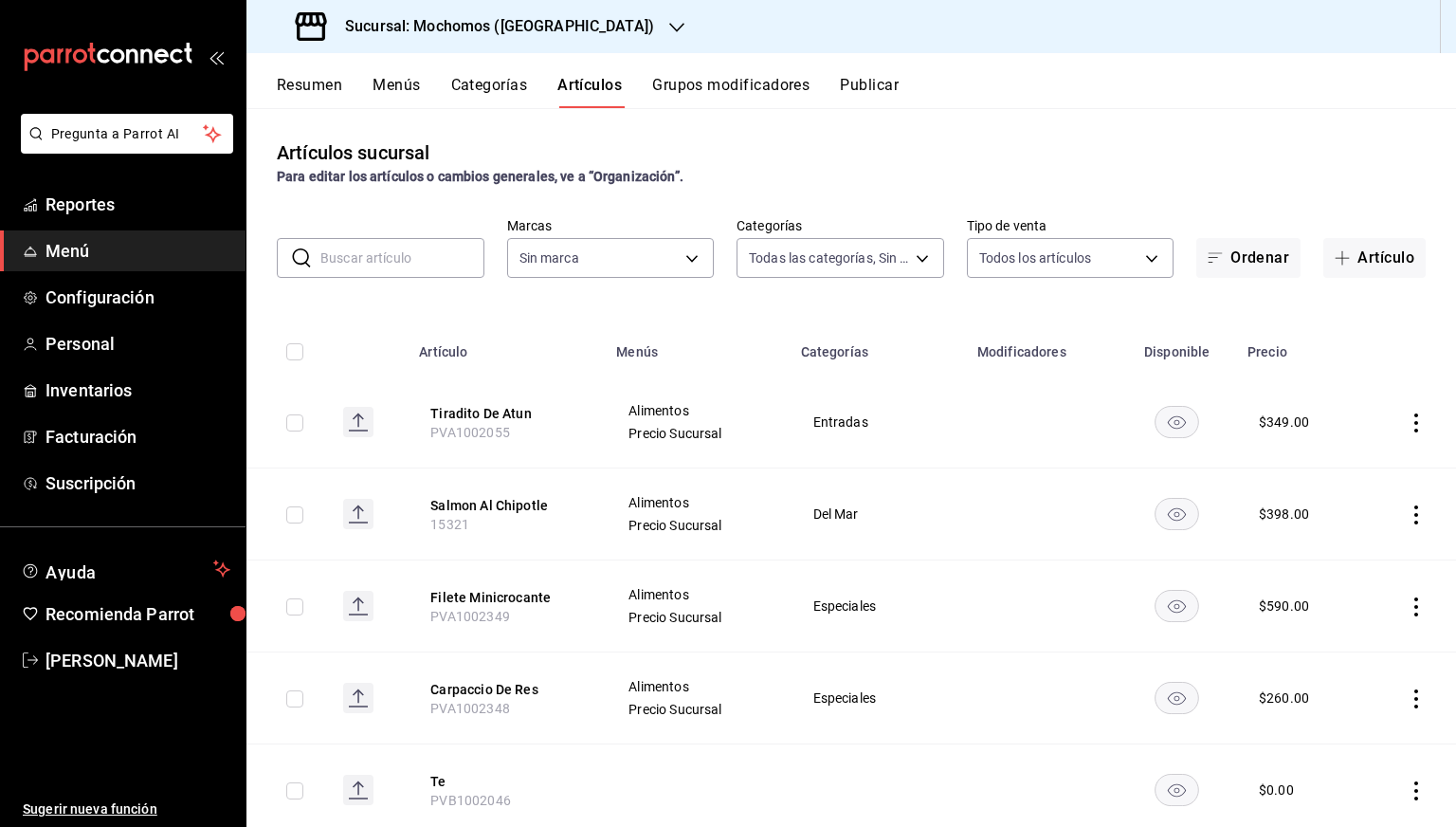
type input "357a9704-c999-4c63-af81-0c25438b67b5,a93eec79-672f-49c2-b1cd-14f211909374,5e983…"
type input "65eb7388-82e4-42fa-8caf-680550c77e6f"
click at [871, 90] on button "Publicar" at bounding box center [869, 92] width 59 height 33
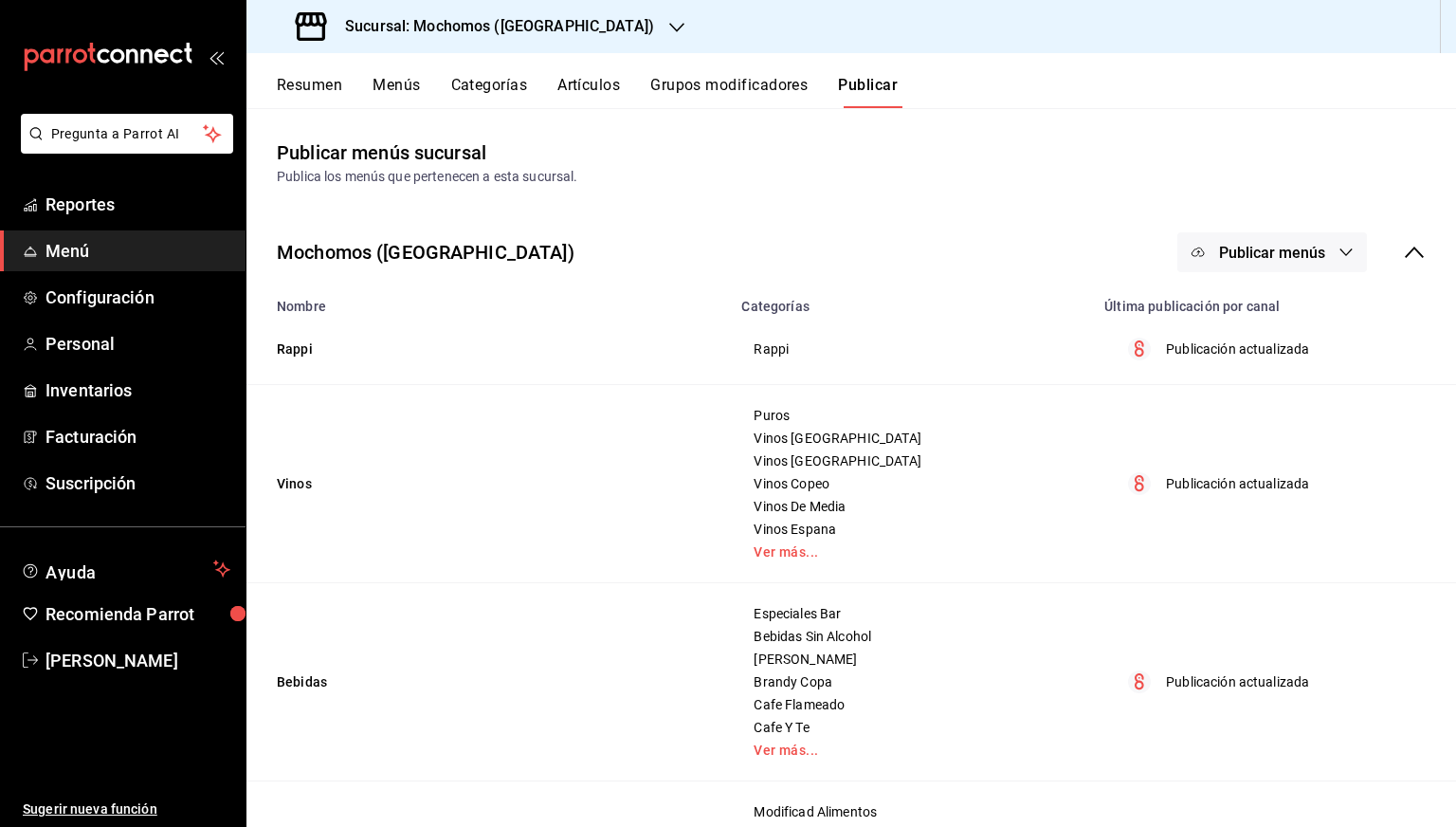
click at [1316, 259] on button "Publicar menús" at bounding box center [1271, 252] width 189 height 39
click at [1236, 319] on div at bounding box center [1213, 314] width 53 height 31
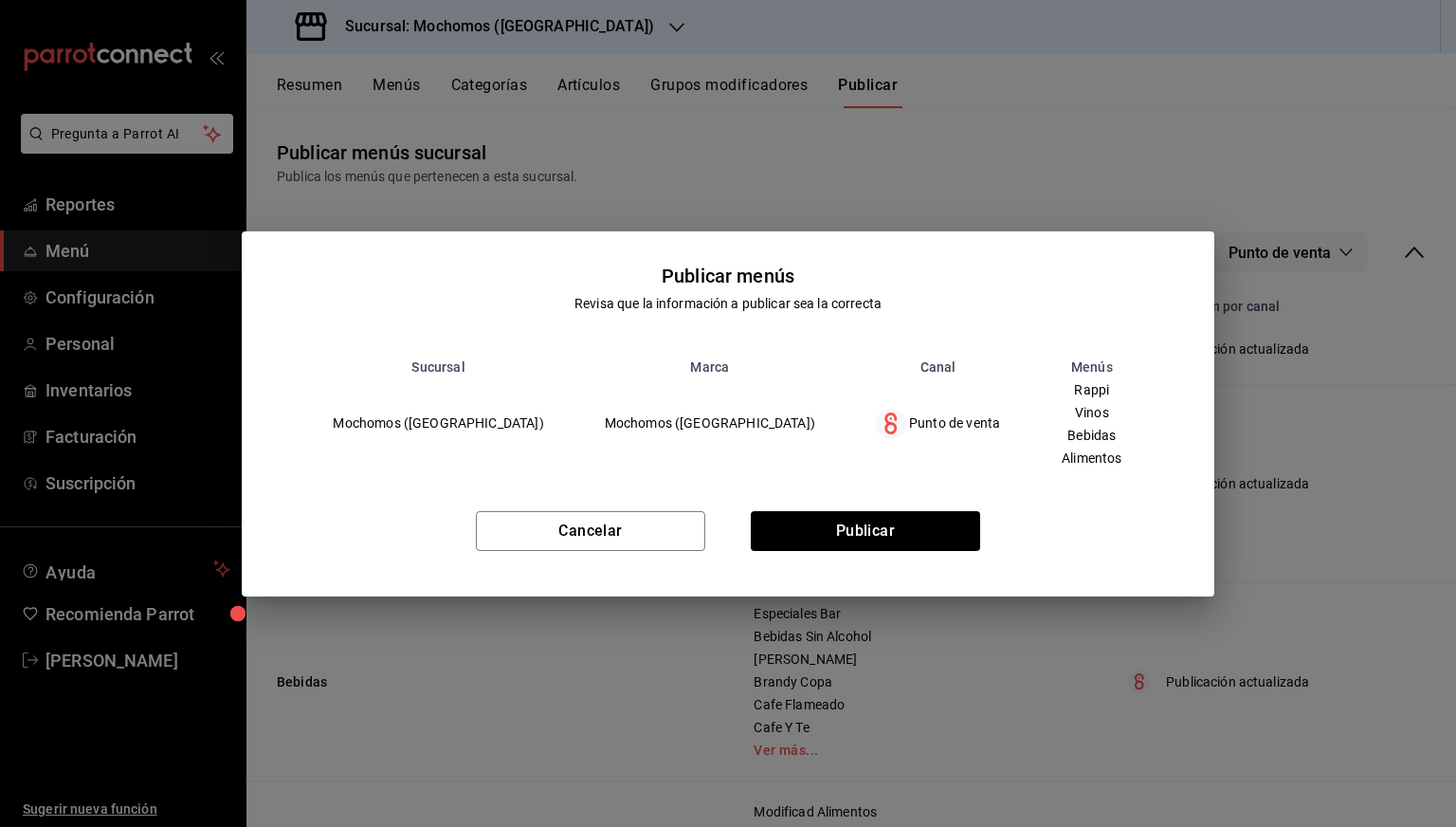
click at [890, 510] on div "Cancelar Publicar" at bounding box center [727, 539] width 972 height 115
click at [859, 532] on button "Publicar" at bounding box center [865, 530] width 230 height 39
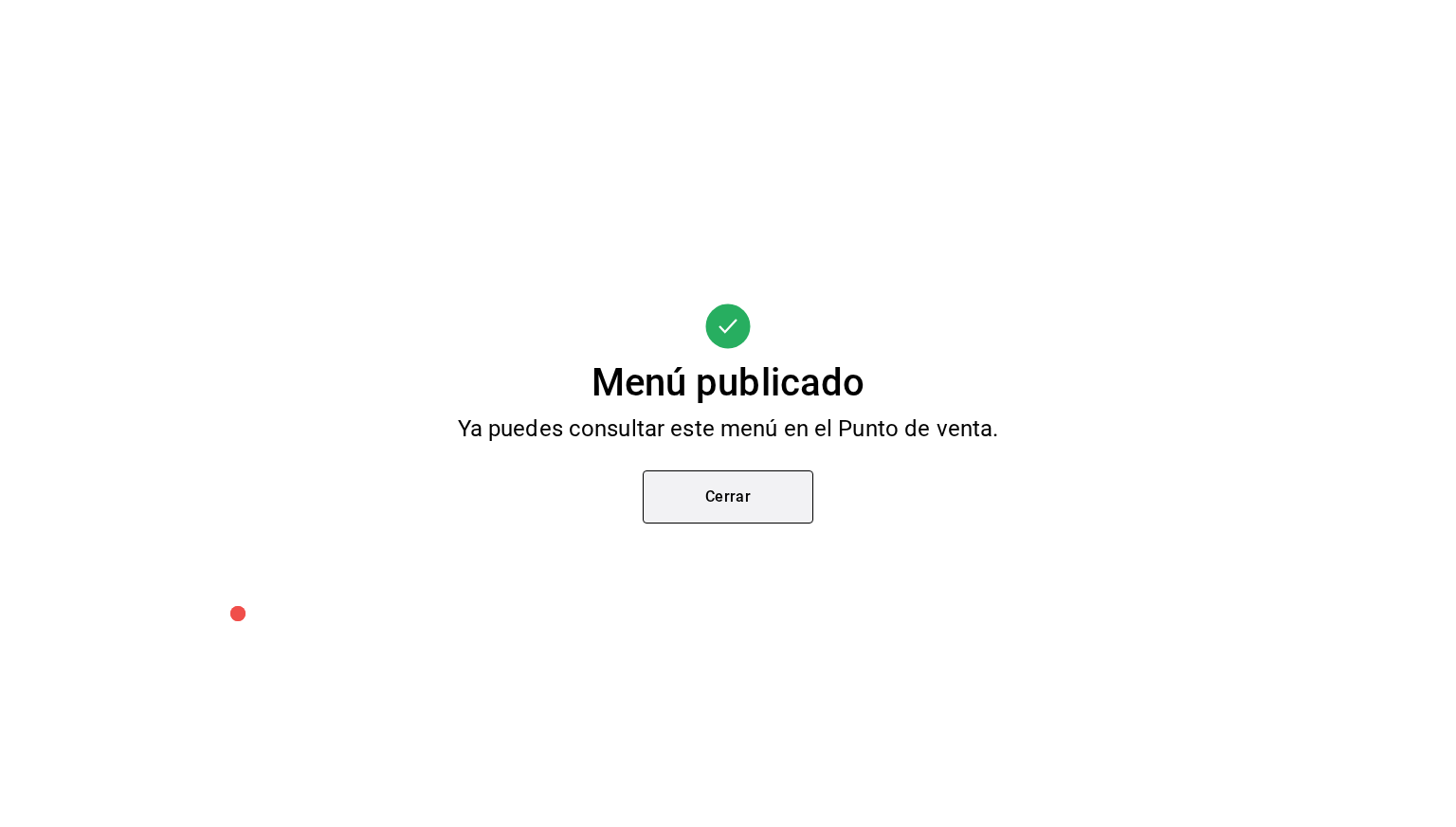
click at [703, 502] on button "Cerrar" at bounding box center [728, 496] width 170 height 53
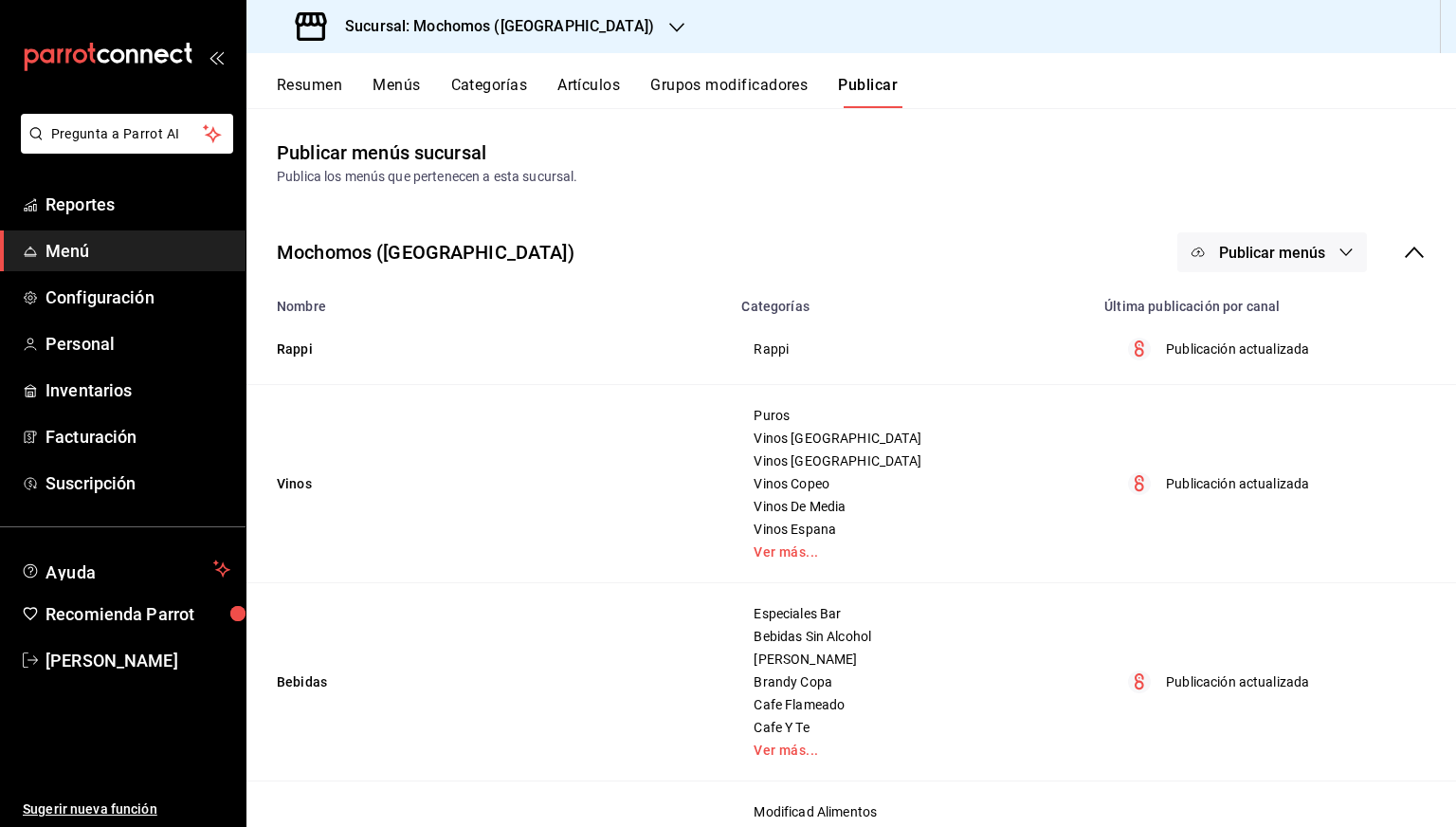
click at [559, 95] on button "Artículos" at bounding box center [588, 92] width 62 height 33
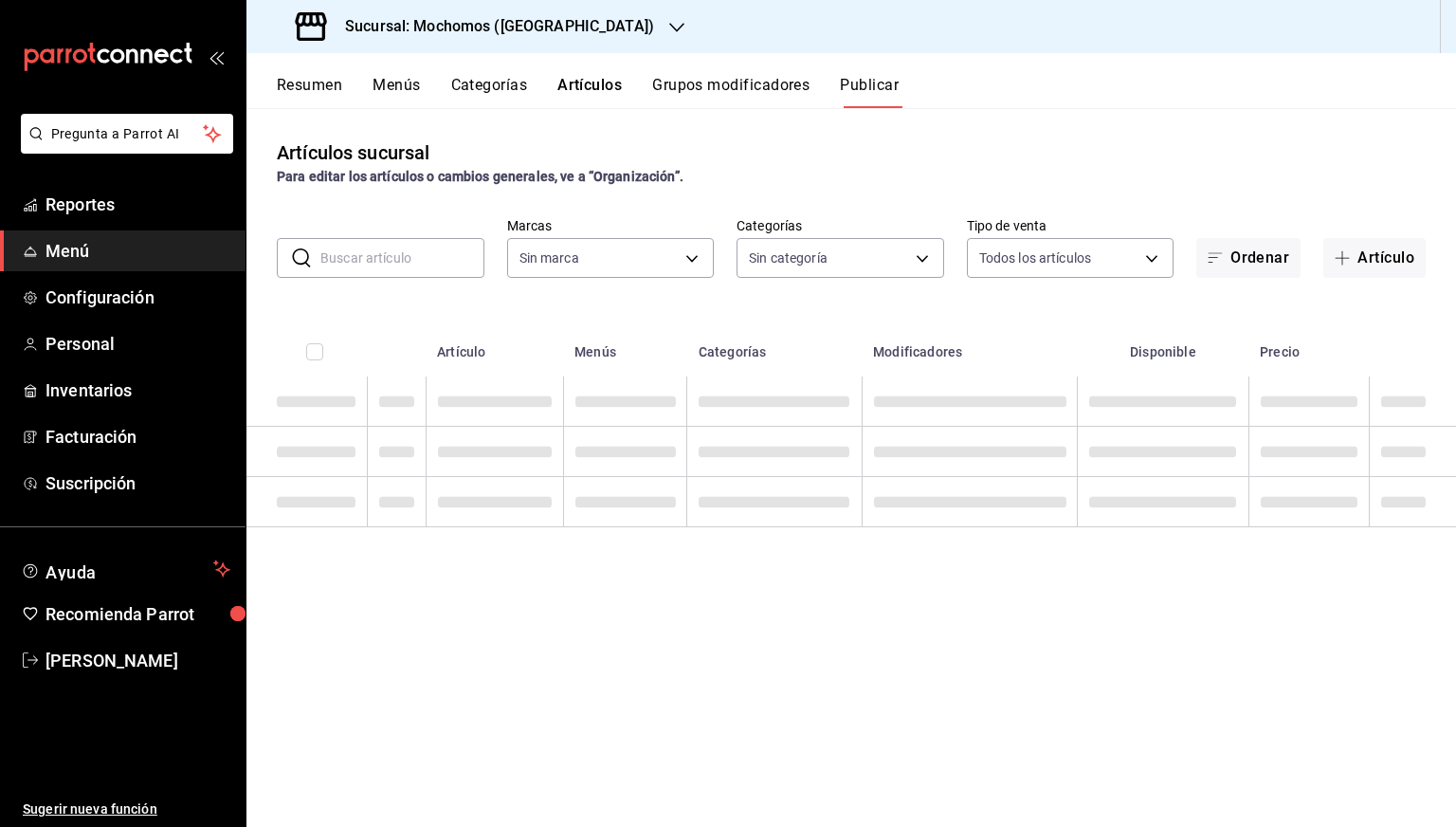
type input "65eb7388-82e4-42fa-8caf-680550c77e6f"
type input "357a9704-c999-4c63-af81-0c25438b67b5,a93eec79-672f-49c2-b1cd-14f211909374,5e983…"
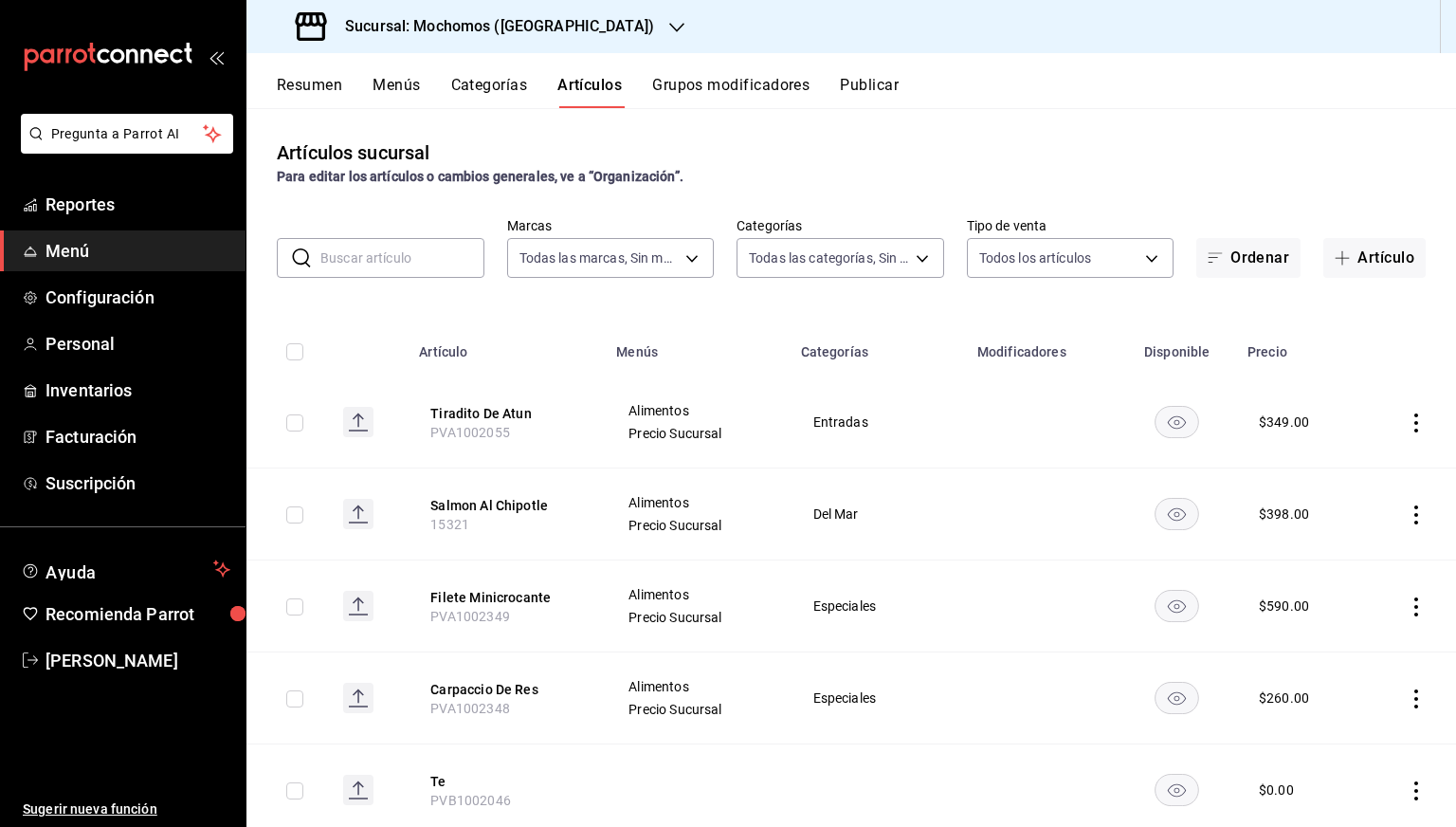
click at [381, 255] on input "text" at bounding box center [402, 257] width 164 height 38
paste input "12081"
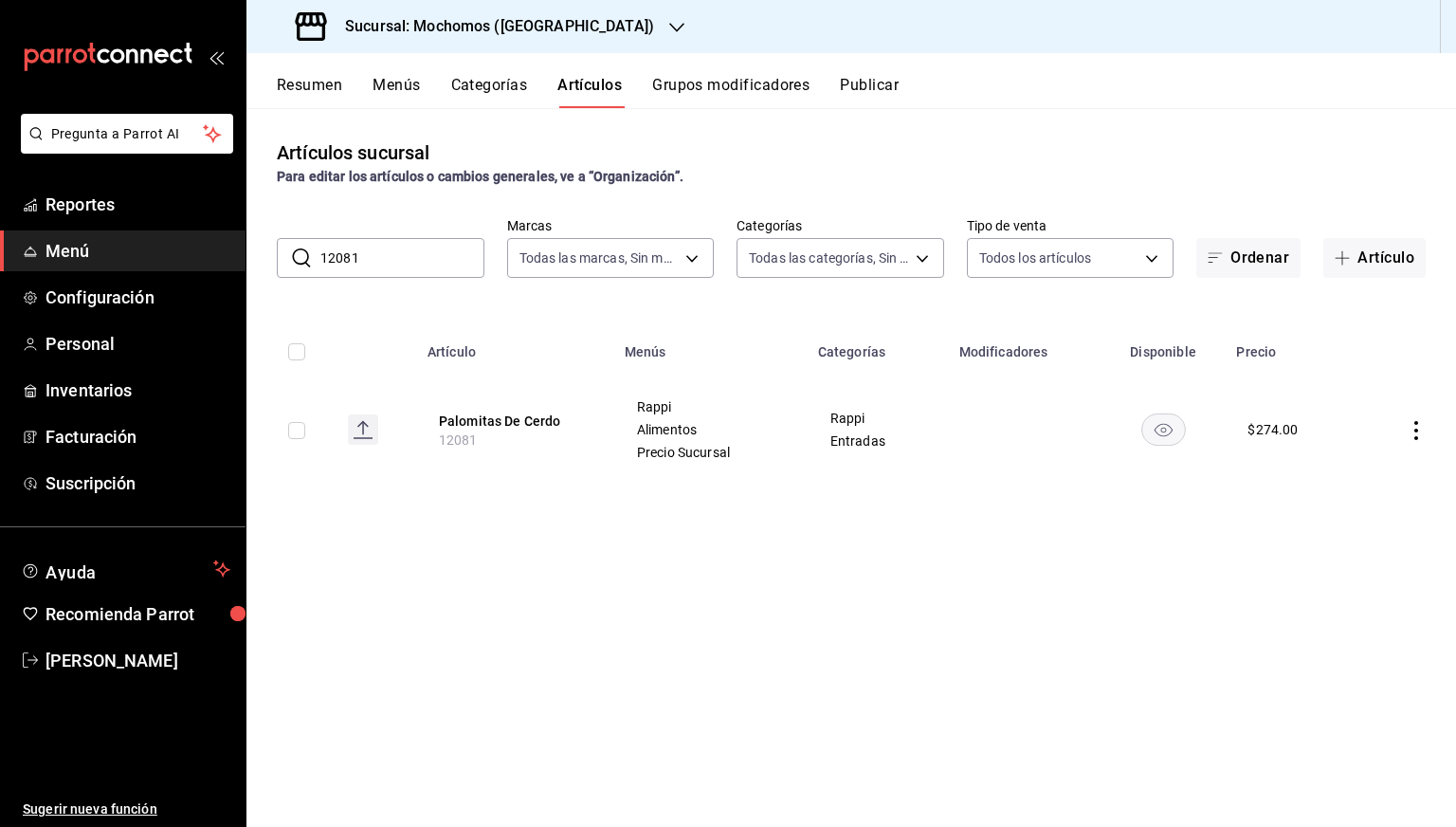
click at [402, 258] on input "12081" at bounding box center [402, 257] width 164 height 38
paste input "336"
click at [402, 258] on input "13361" at bounding box center [402, 257] width 164 height 38
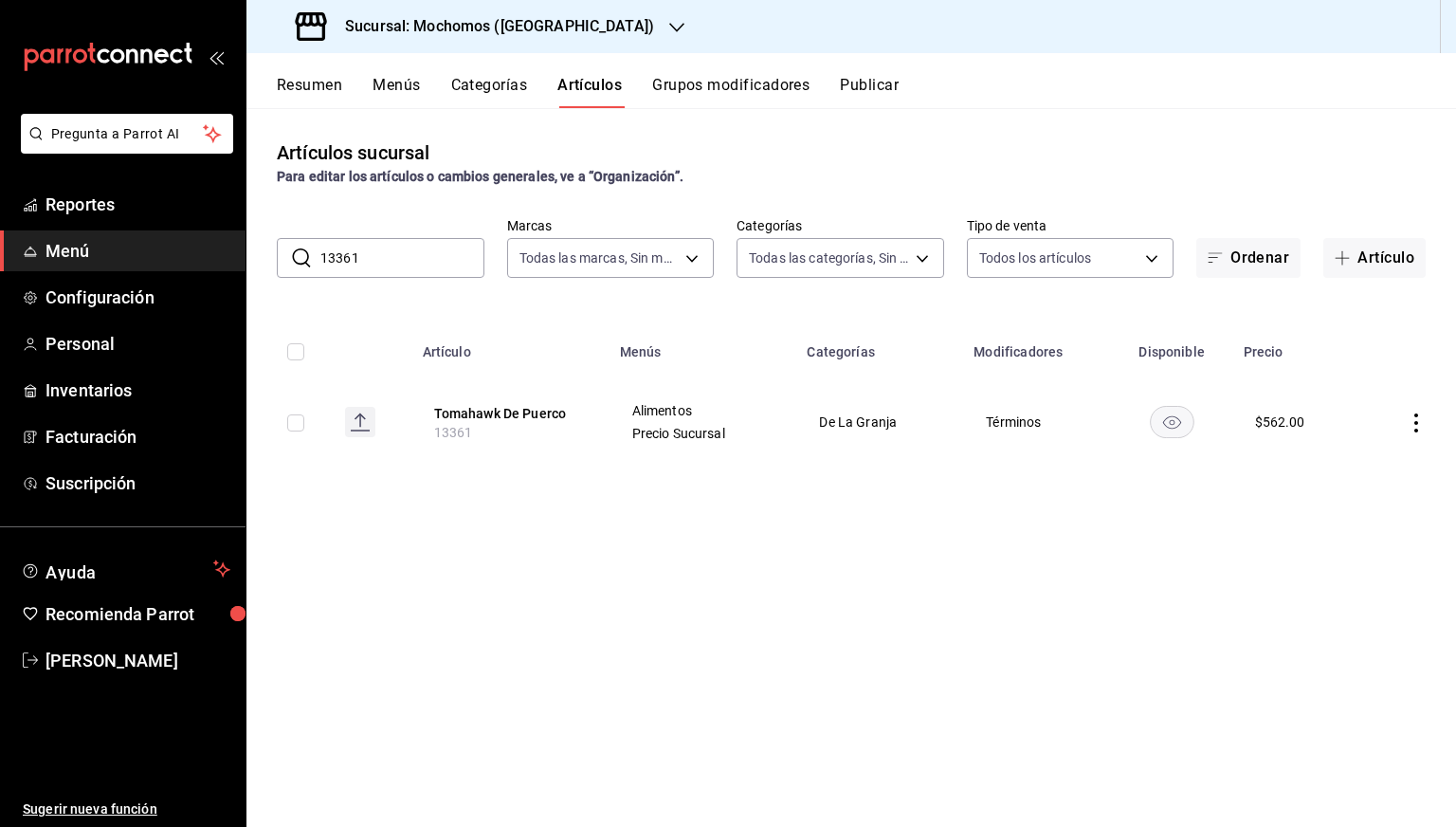
type input "13361"
click at [402, 258] on input "13361" at bounding box center [402, 257] width 164 height 38
click at [400, 256] on input "13361" at bounding box center [402, 257] width 164 height 38
click at [1049, 88] on div "Resumen Menús Categorías Artículos Grupos modificadores Publicar" at bounding box center [866, 92] width 1179 height 33
click at [1364, 65] on div "Resumen Menús Categorías Artículos Grupos modificadores Publicar" at bounding box center [851, 80] width 1209 height 55
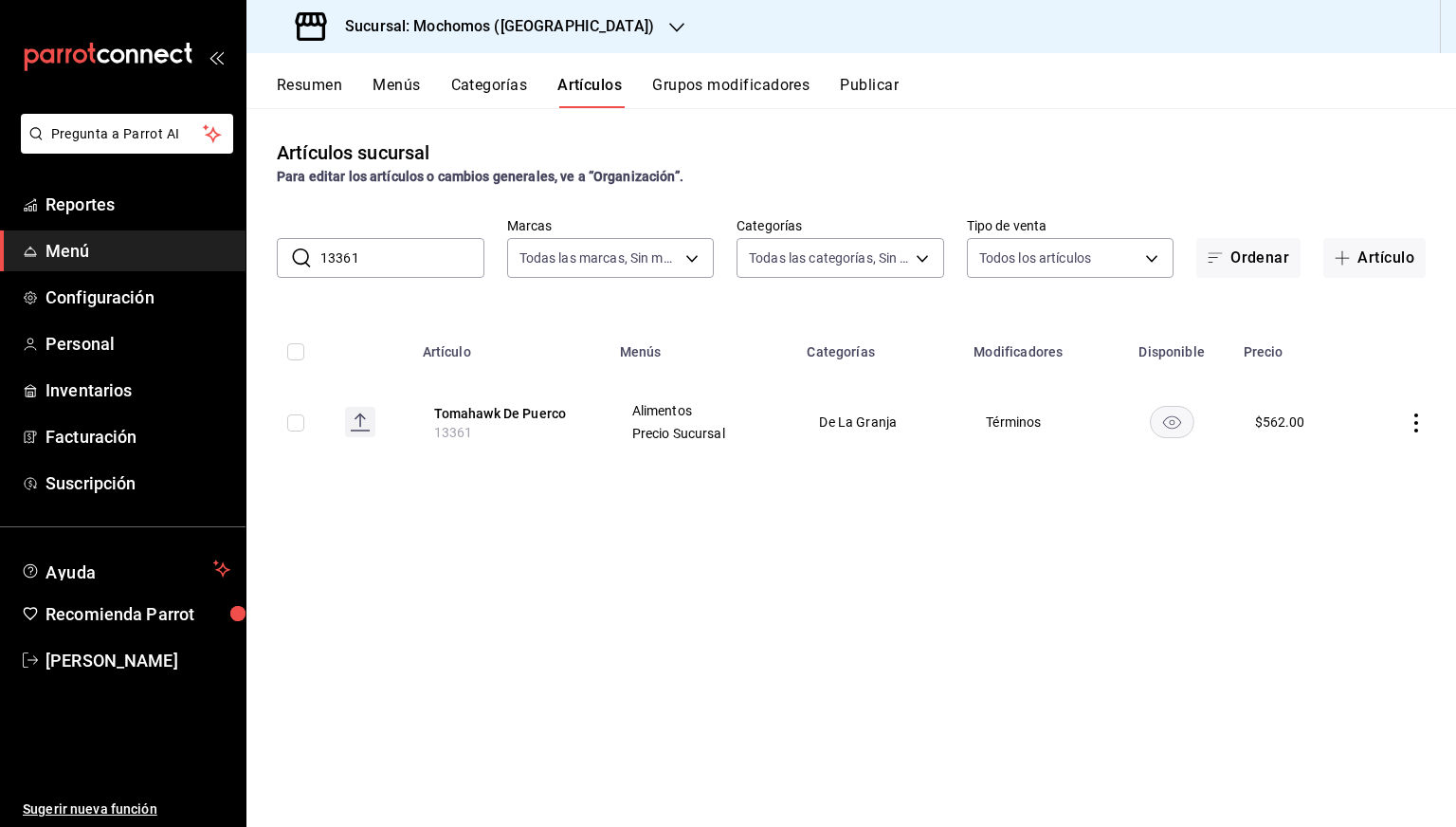
click at [403, 253] on input "13361" at bounding box center [402, 257] width 164 height 38
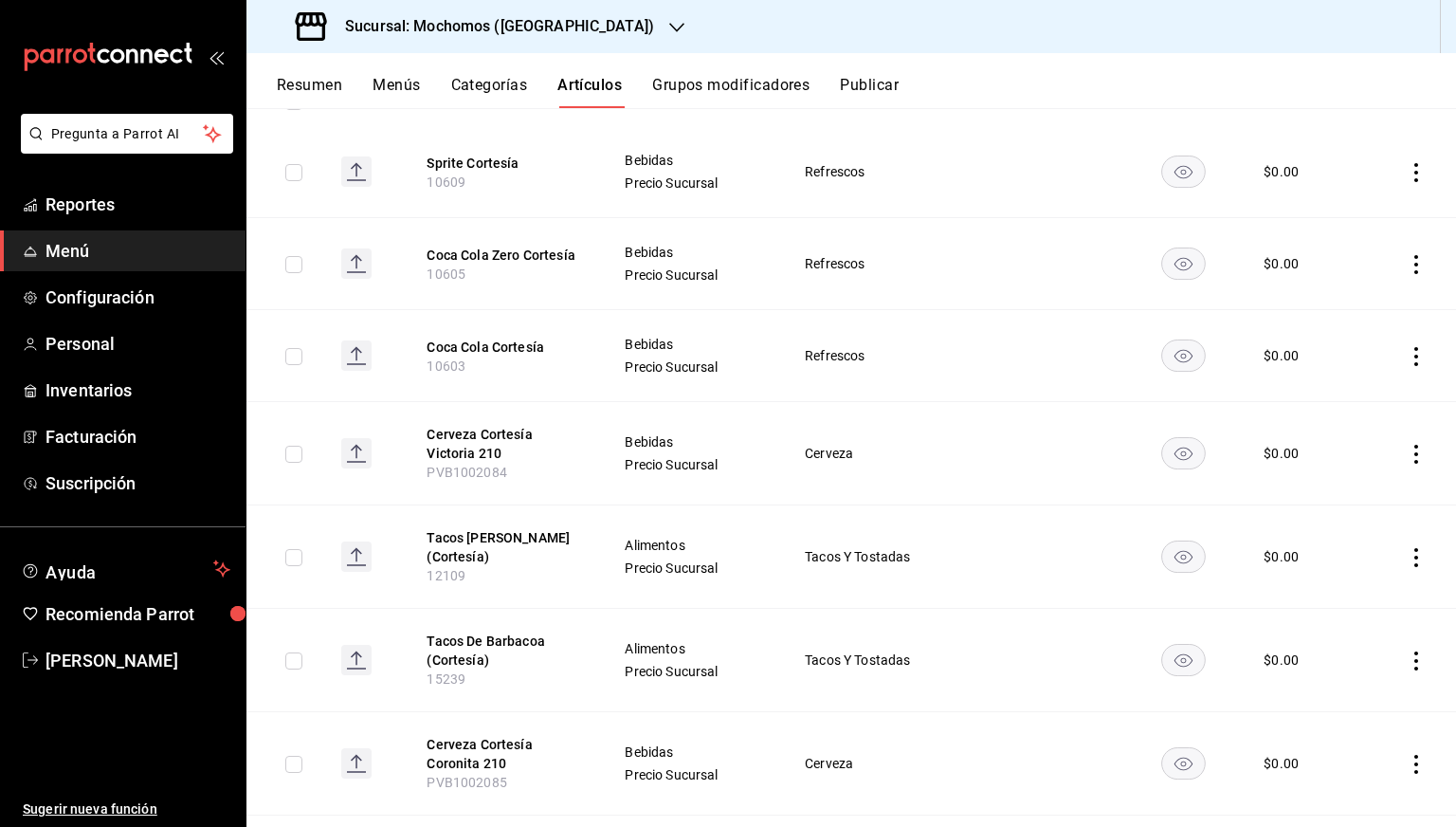
scroll to position [256, 0]
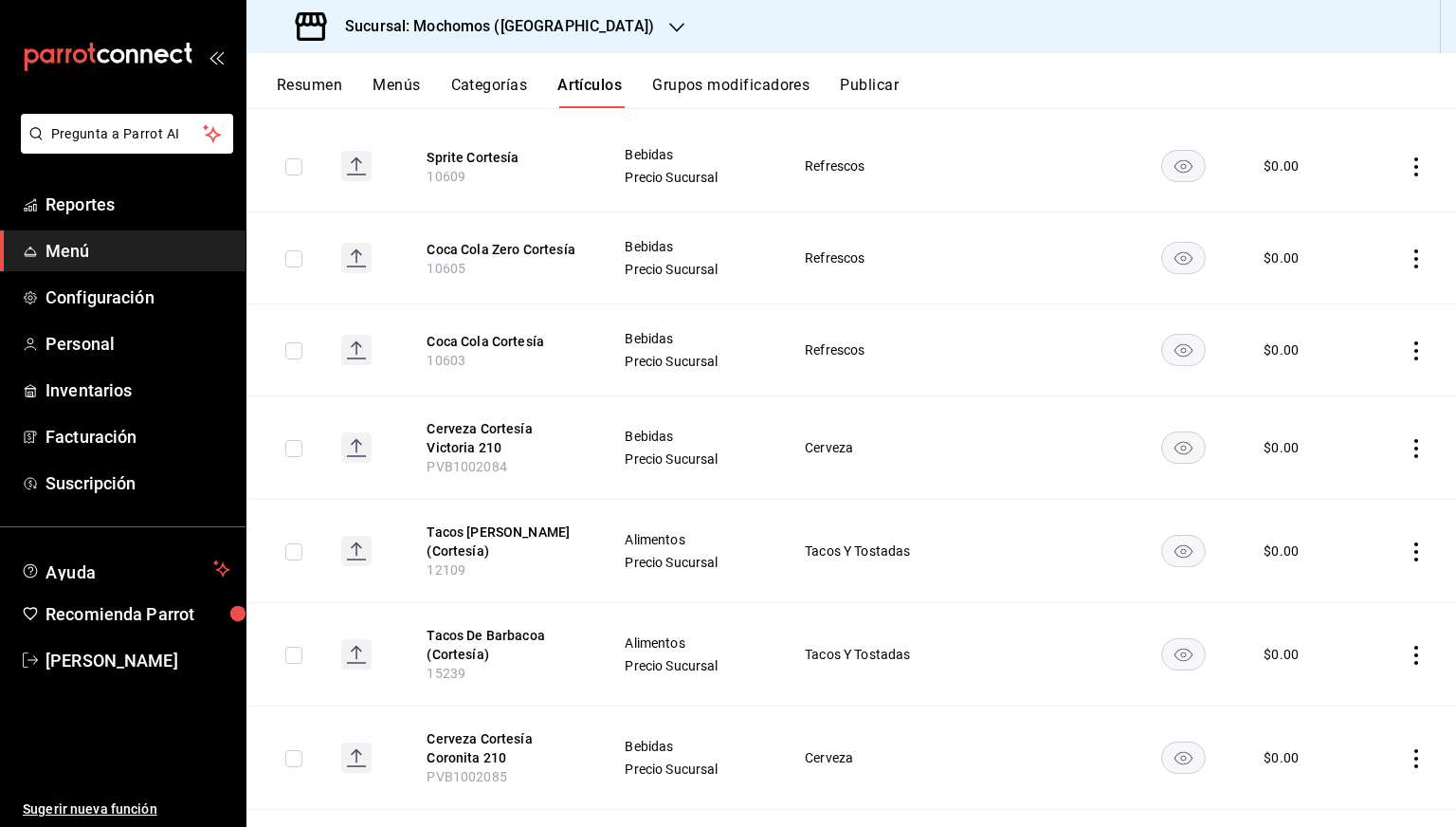
click at [1036, 535] on td at bounding box center [1051, 551] width 149 height 103
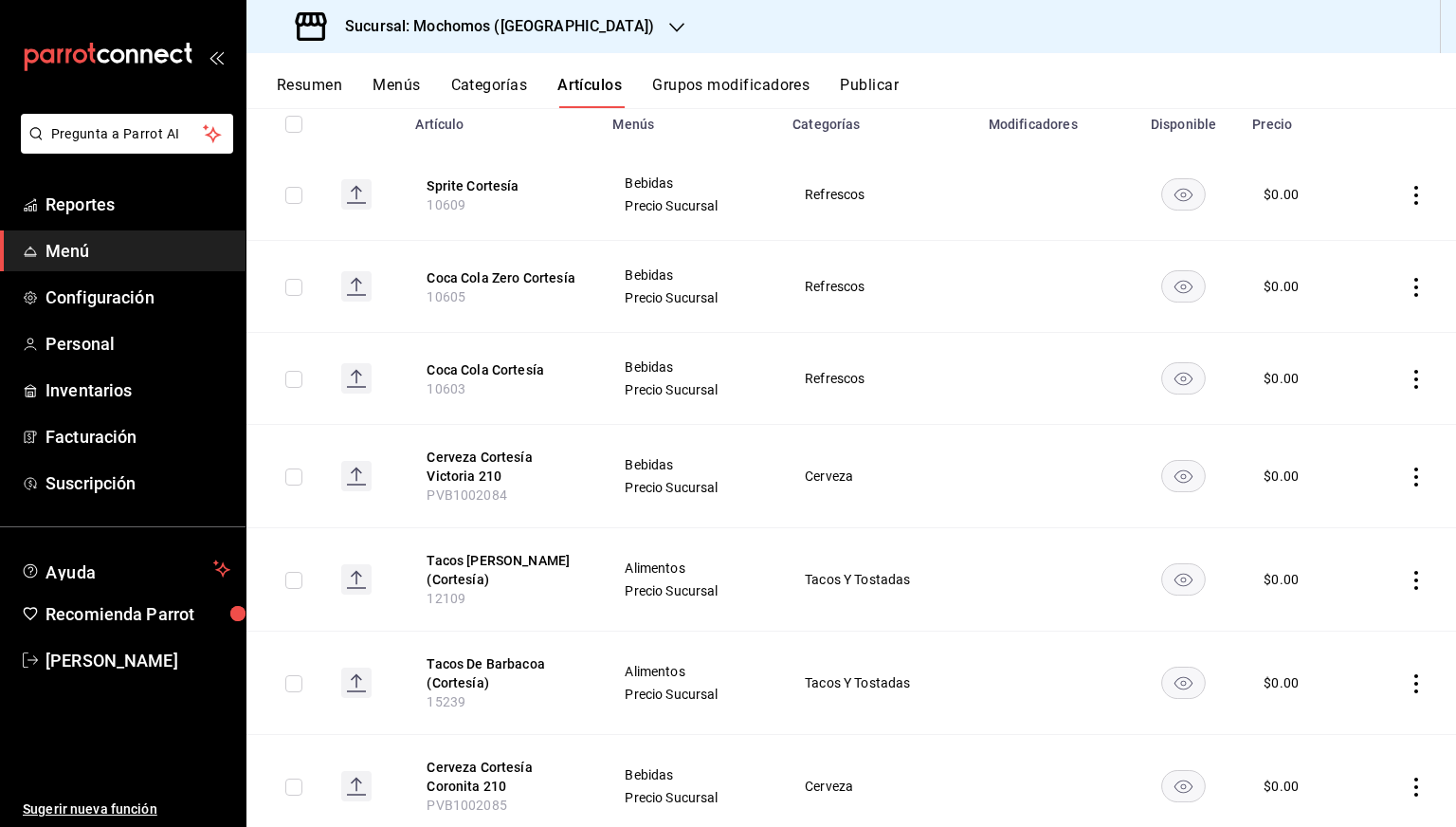
scroll to position [227, 0]
click at [879, 90] on button "Publicar" at bounding box center [869, 92] width 59 height 33
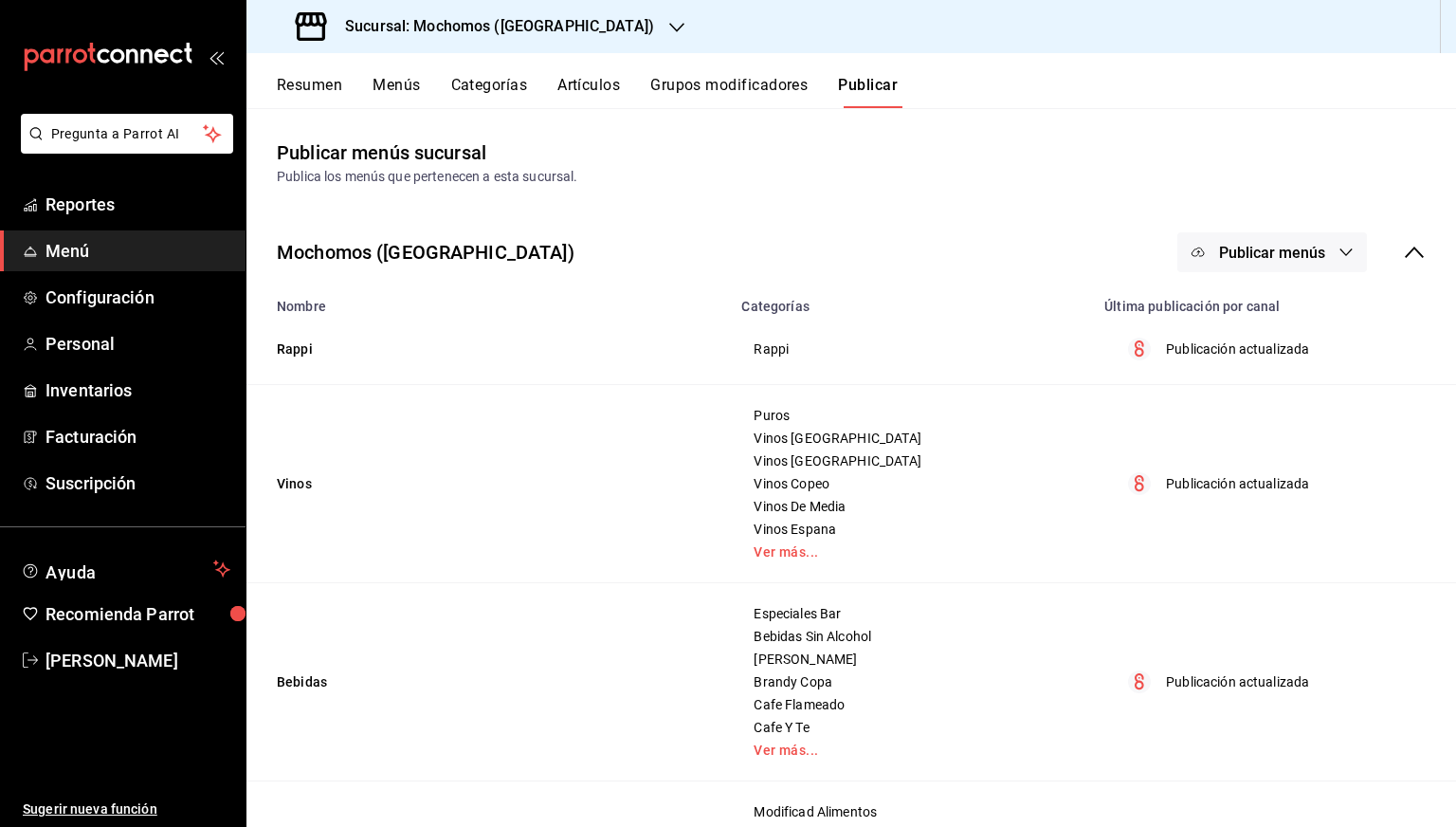
click at [1296, 244] on span "Publicar menús" at bounding box center [1271, 252] width 106 height 18
click at [1235, 331] on li "Punto de venta" at bounding box center [1258, 313] width 174 height 53
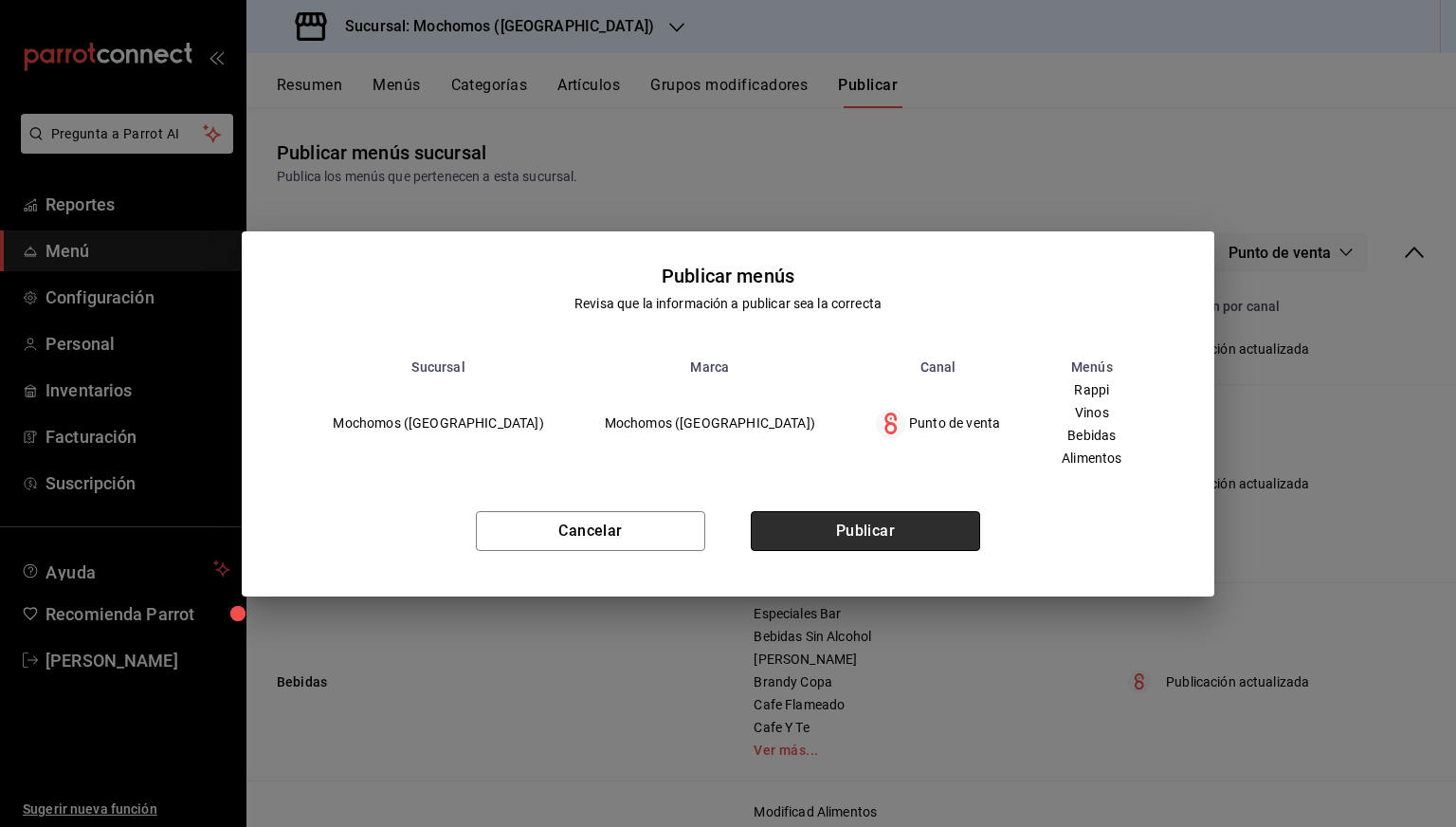
click at [927, 535] on button "Publicar" at bounding box center [865, 530] width 230 height 39
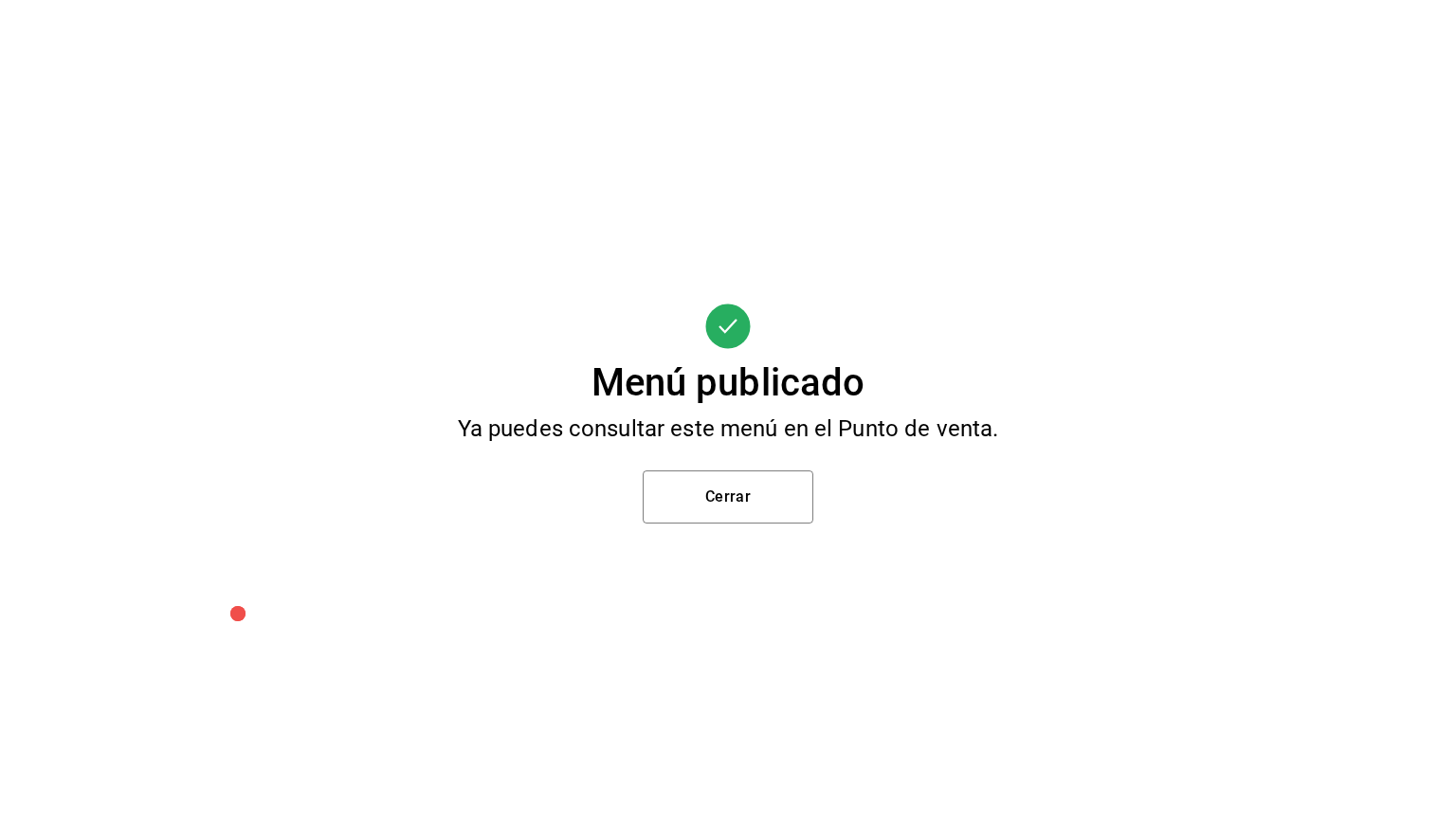
click at [0, 206] on div "Menú publicado Ya puedes consultar este menú en el Punto de venta. Cerrar" at bounding box center [728, 414] width 1456 height 827
click at [694, 493] on button "Cerrar" at bounding box center [728, 496] width 170 height 53
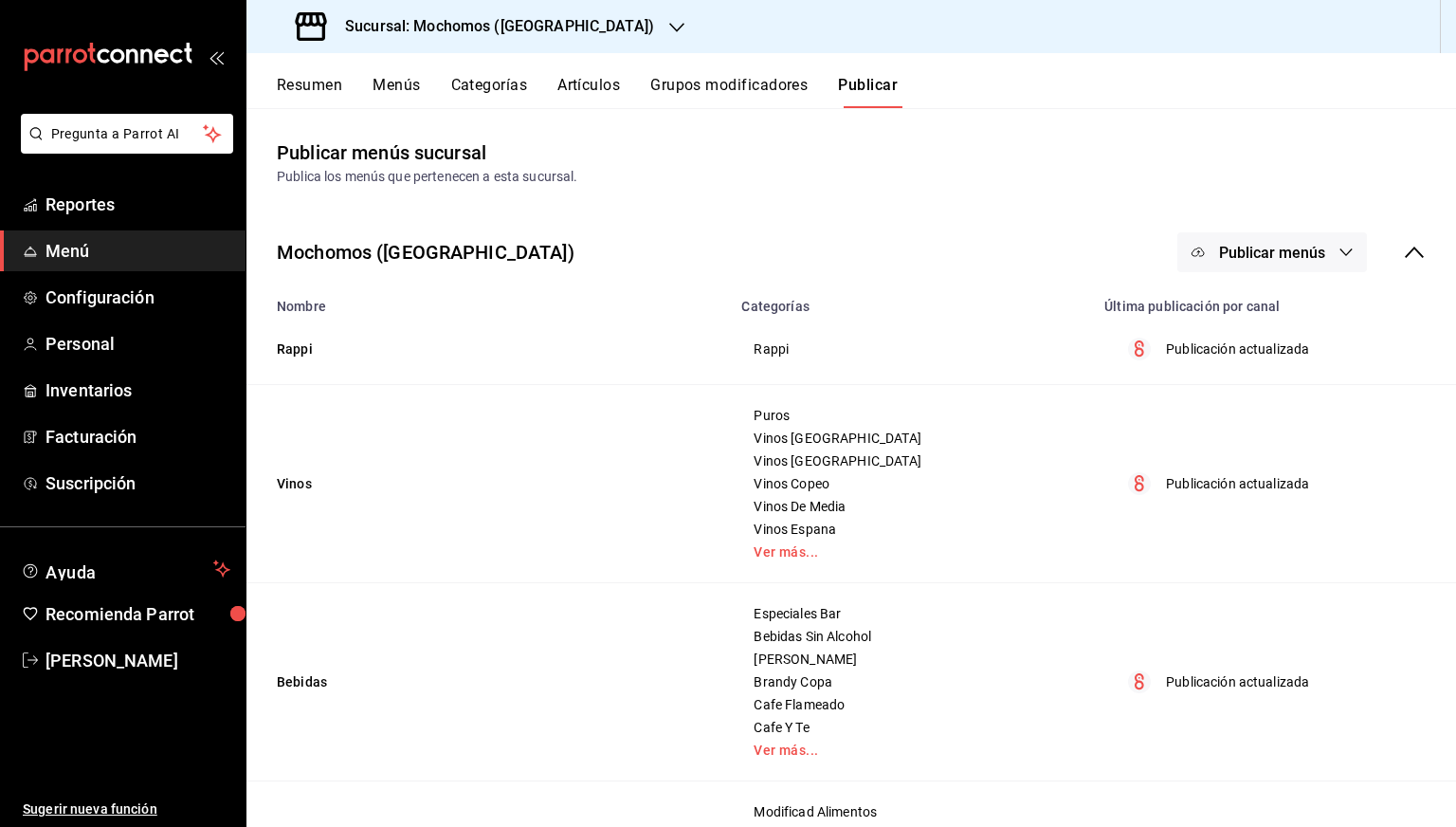
click at [577, 98] on button "Artículos" at bounding box center [588, 92] width 62 height 33
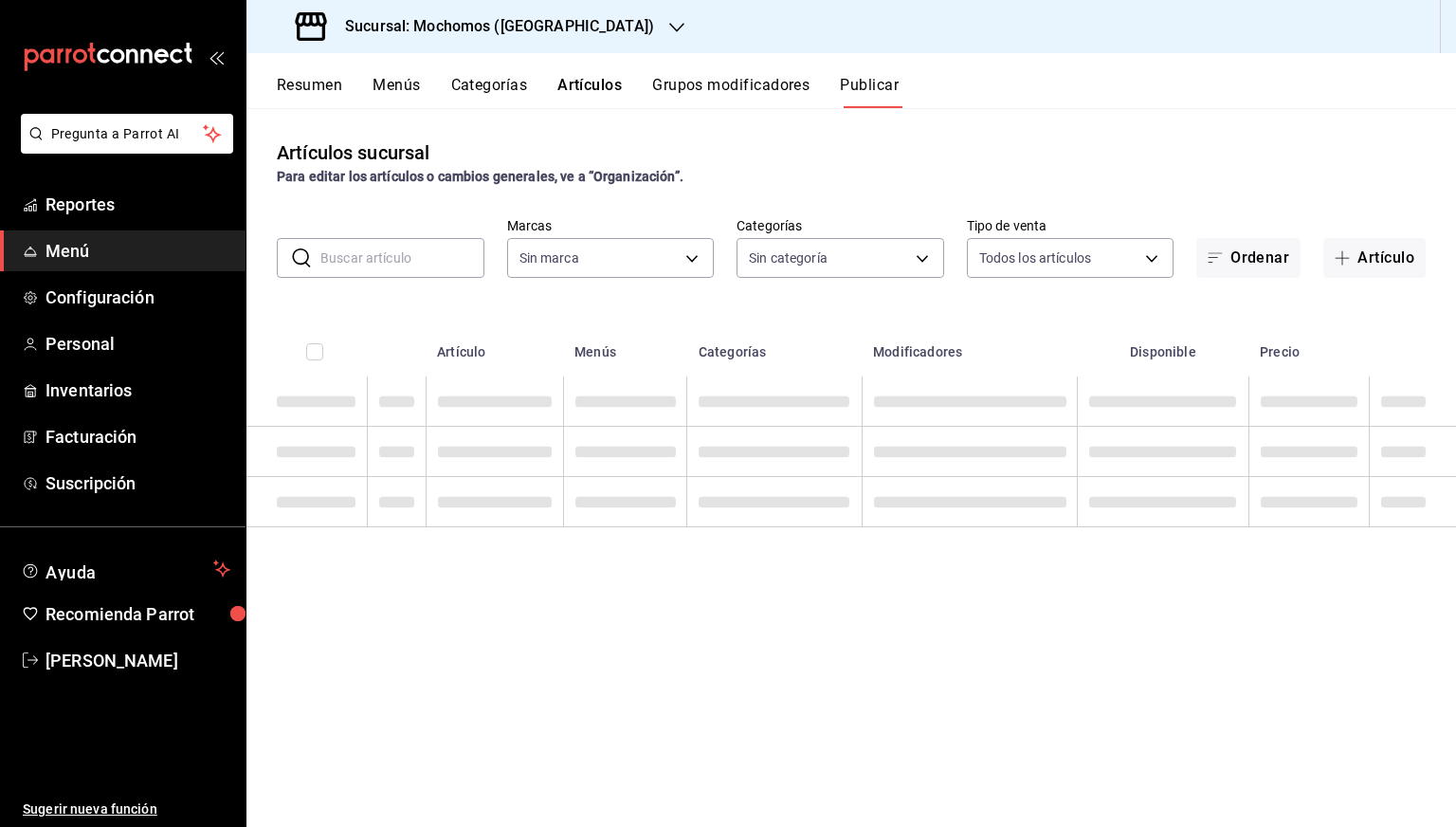
type input "65eb7388-82e4-42fa-8caf-680550c77e6f"
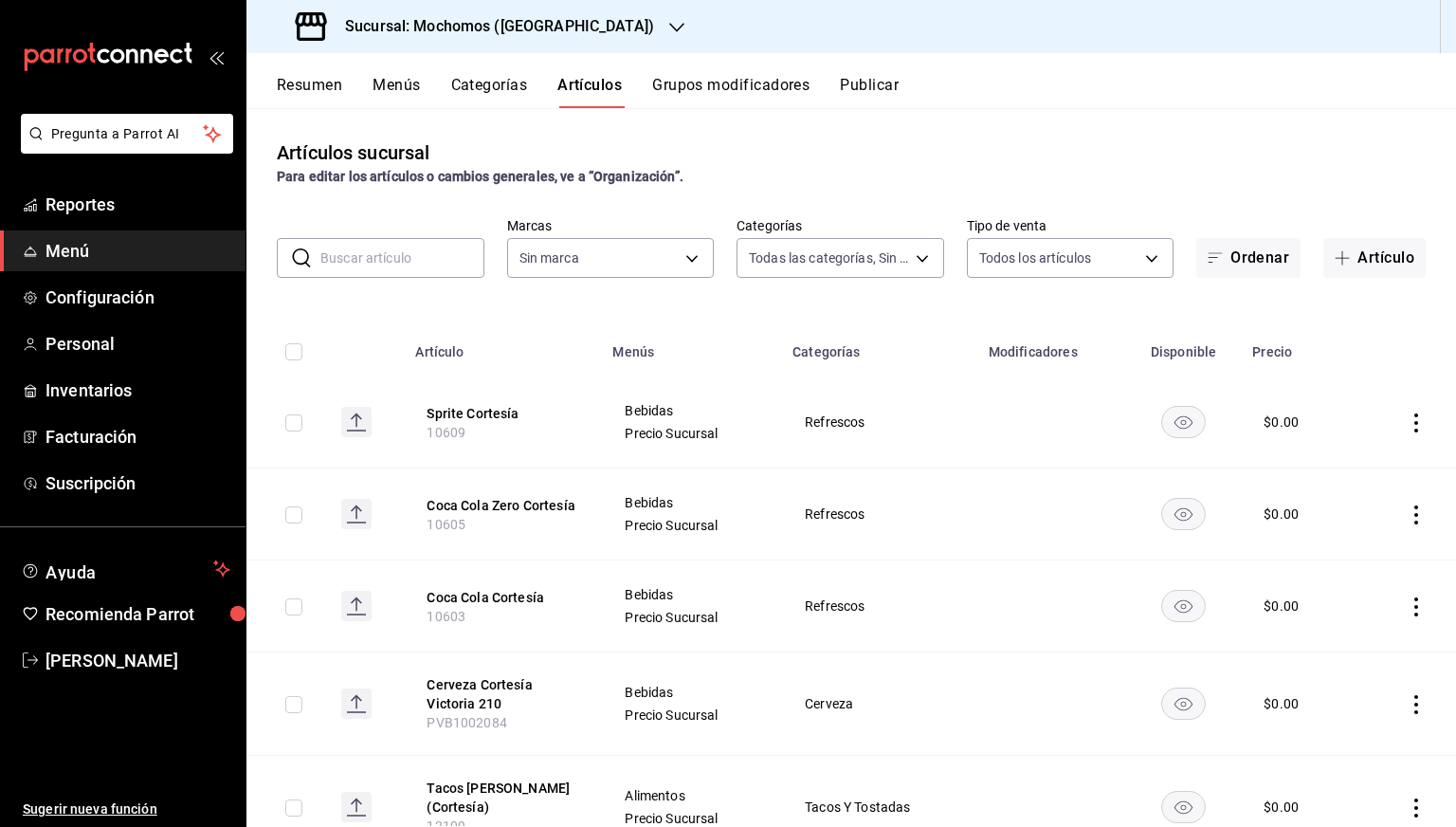
type input "357a9704-c999-4c63-af81-0c25438b67b5,a93eec79-672f-49c2-b1cd-14f211909374,5e983…"
type input "65eb7388-82e4-42fa-8caf-680550c77e6f"
click at [763, 170] on div "Para editar los artículos o cambios generales, ve a “Organización”." at bounding box center [851, 177] width 1148 height 20
click at [478, 40] on div "Sucursal: Mochomos ([GEOGRAPHIC_DATA])" at bounding box center [477, 26] width 431 height 53
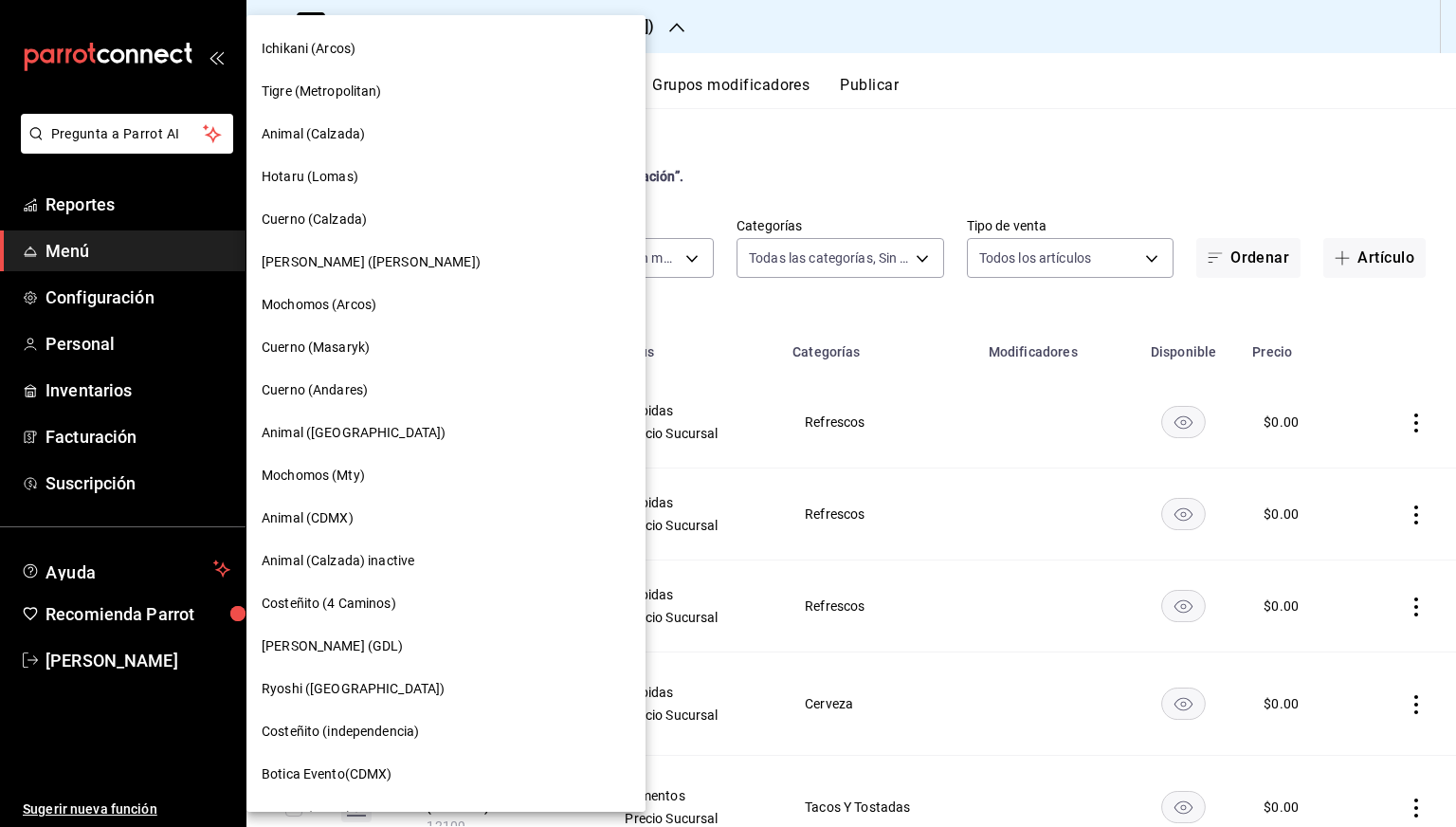
scroll to position [383, 0]
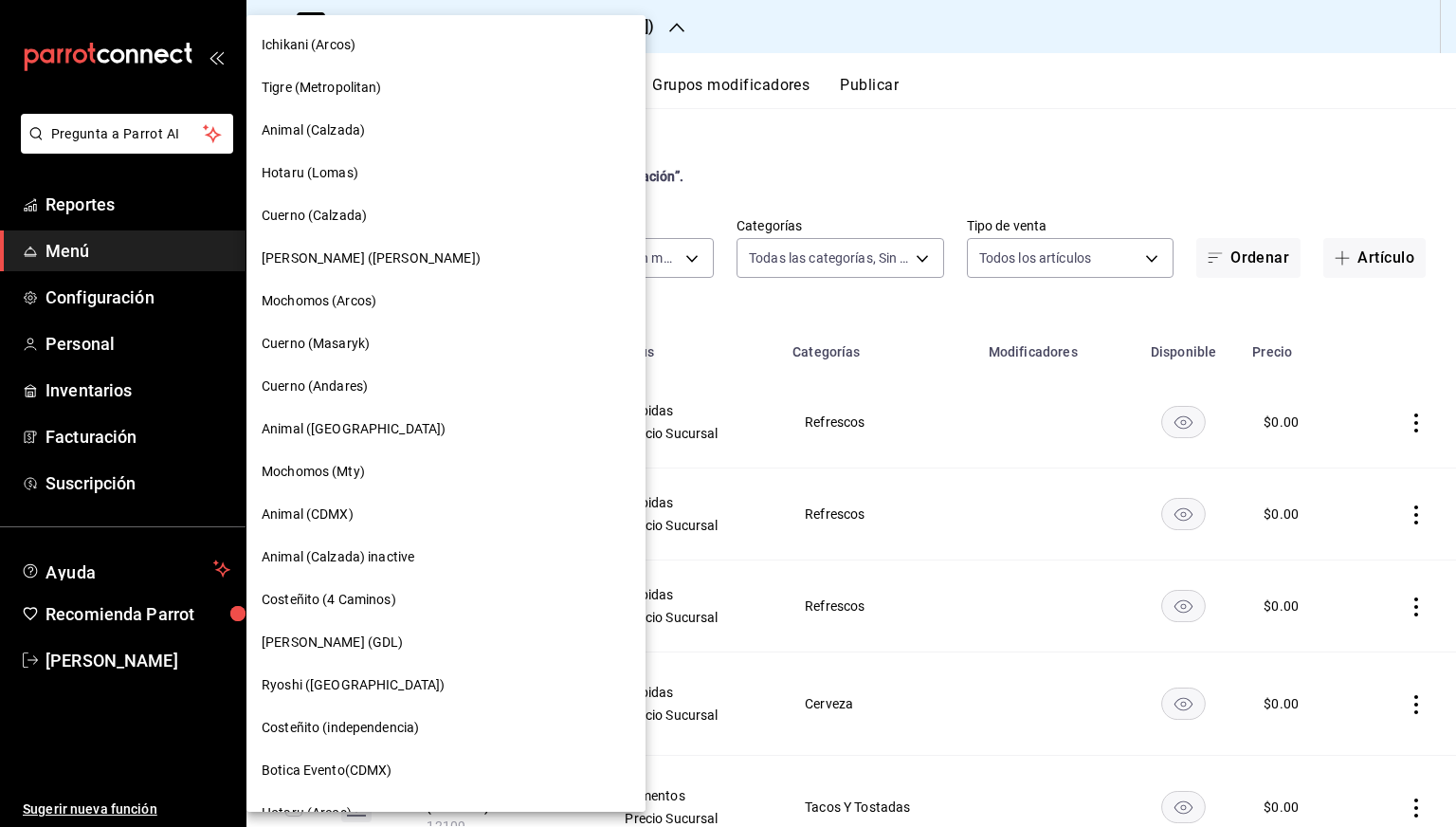
click at [329, 509] on span "Animal (CDMX)" at bounding box center [308, 514] width 92 height 20
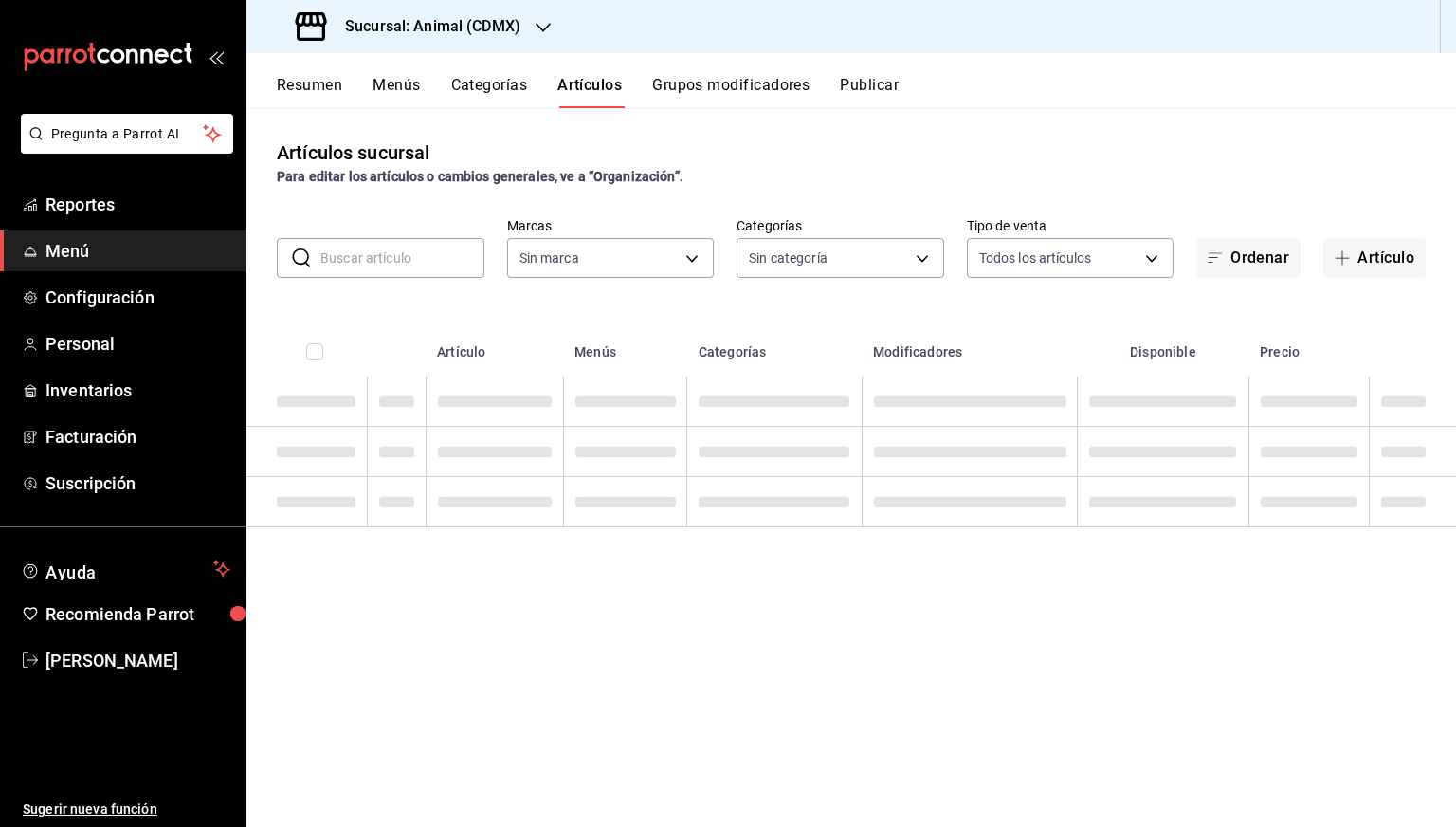
type input "cb0f6aec-1481-4e37-861c-bab9b3a65b14"
type input "281688af-6220-48ae-86b9-ca5e6f63eb3e,2ffeebaa-176c-4024-95f8-553ffecca8da,37769…"
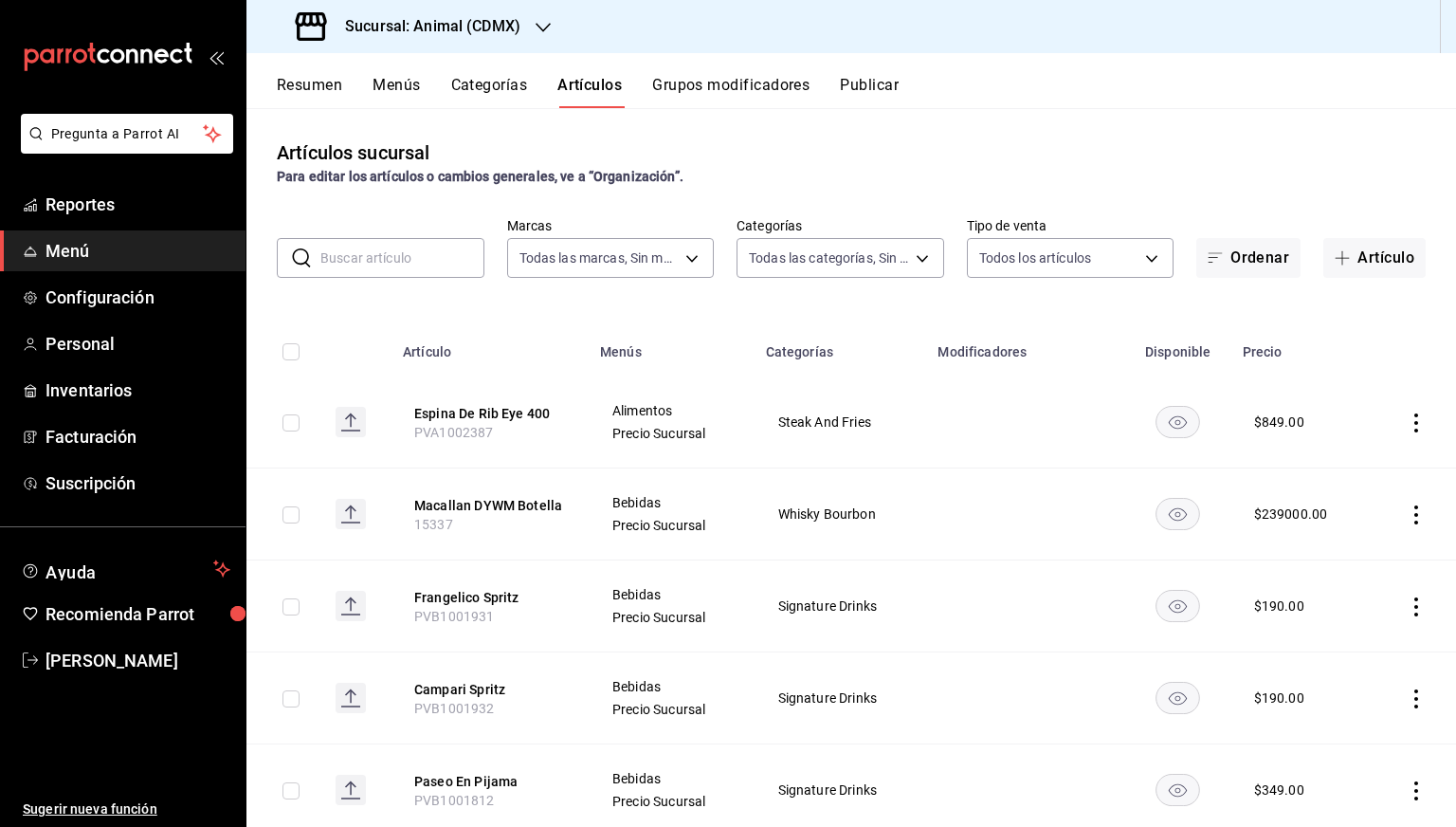
click at [426, 242] on input "text" at bounding box center [402, 257] width 164 height 38
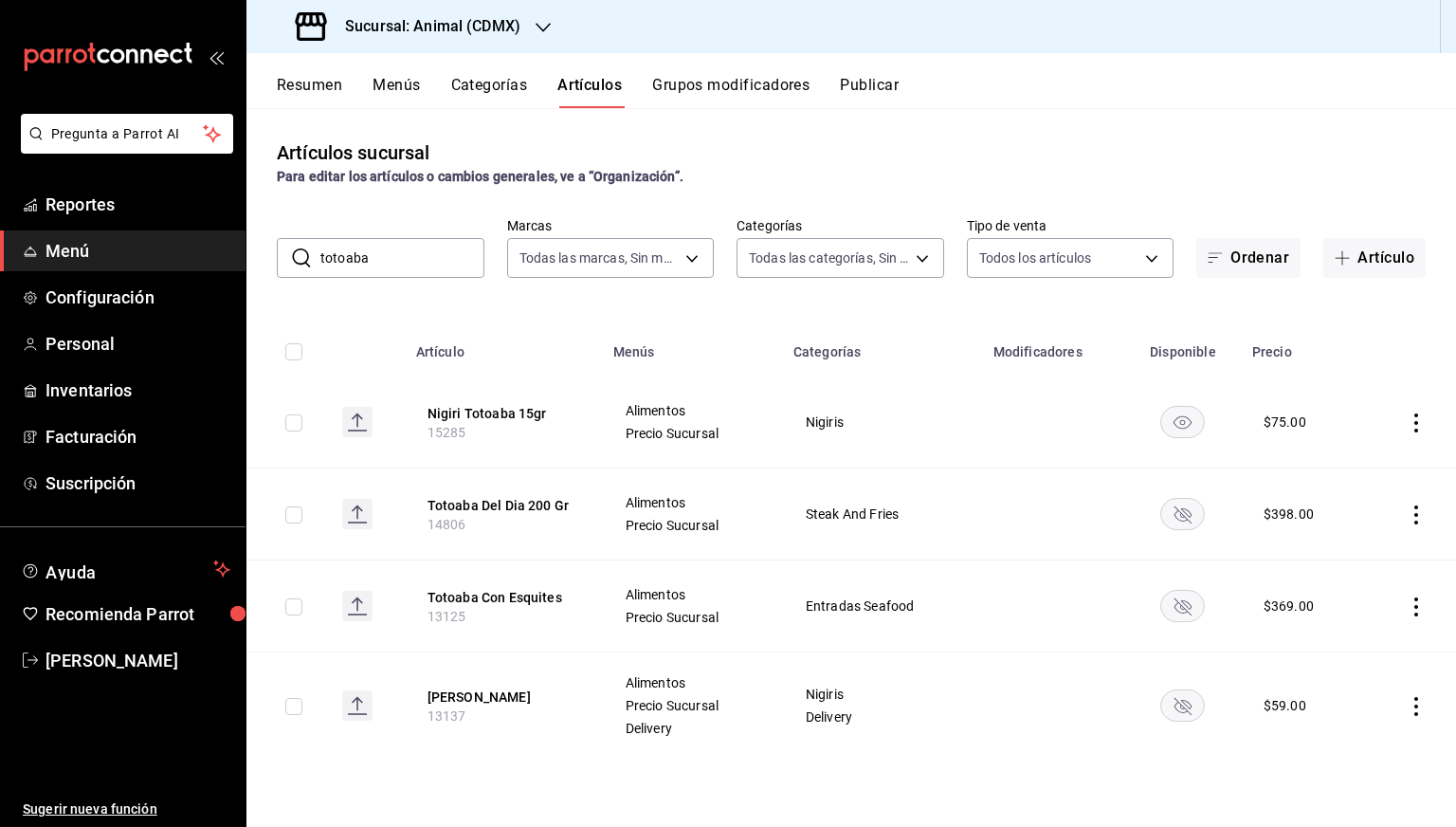
click at [409, 257] on input "totoaba" at bounding box center [402, 257] width 164 height 38
paste input "13044"
click at [409, 257] on input "13044" at bounding box center [402, 257] width 164 height 38
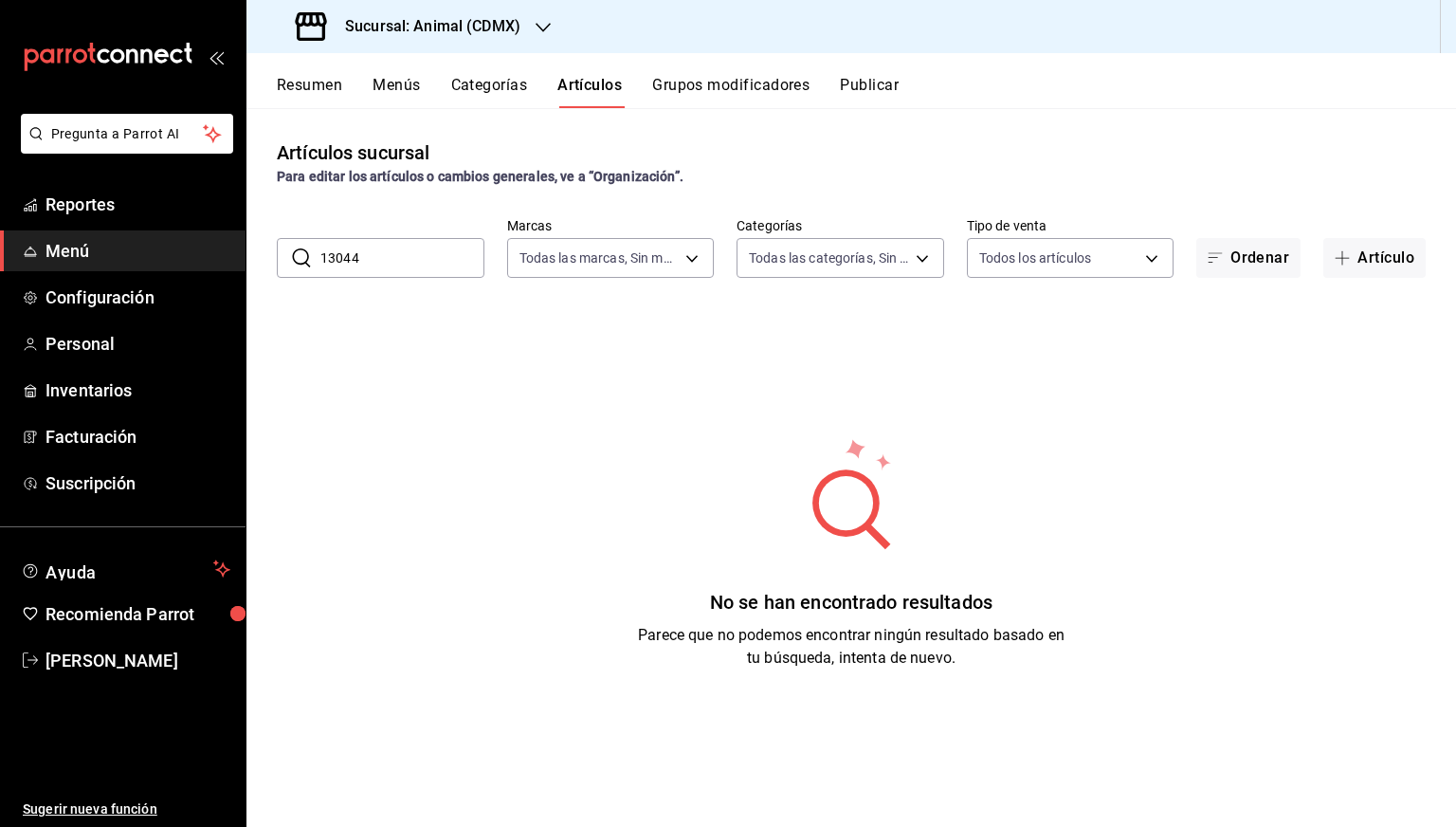
click at [409, 257] on input "13044" at bounding box center [402, 257] width 164 height 38
type input "13044"
